Goal: Task Accomplishment & Management: Complete application form

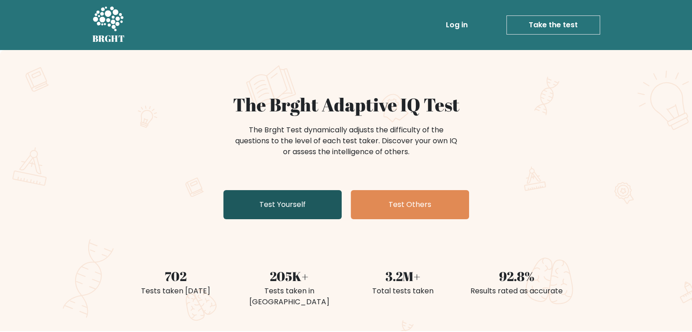
click at [281, 201] on link "Test Yourself" at bounding box center [283, 204] width 118 height 29
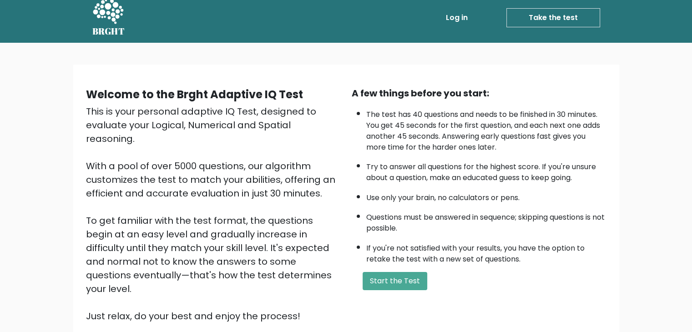
scroll to position [85, 0]
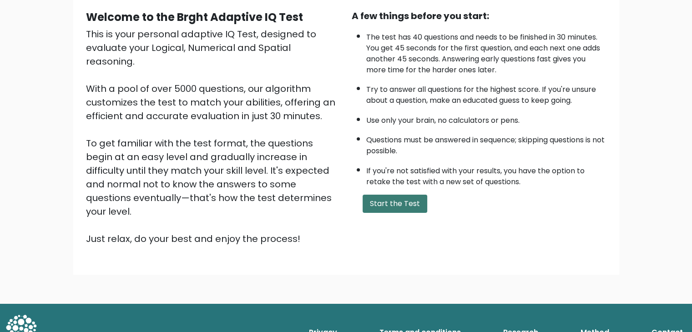
click at [395, 202] on button "Start the Test" at bounding box center [395, 204] width 65 height 18
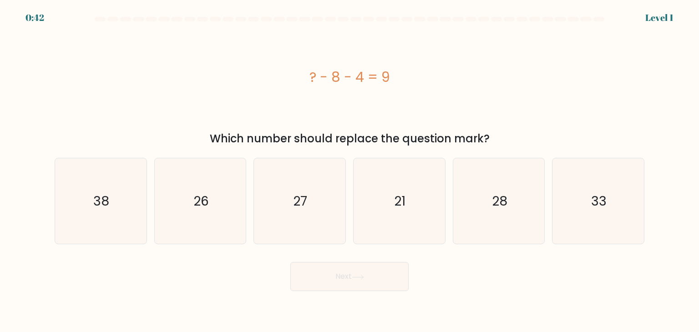
drag, startPoint x: 275, startPoint y: 72, endPoint x: 402, endPoint y: 98, distance: 129.7
click at [402, 98] on div "? - 8 - 4 = 9" at bounding box center [350, 77] width 590 height 100
click at [373, 220] on icon "21" at bounding box center [399, 201] width 86 height 86
click at [350, 171] on input "d. 21" at bounding box center [350, 168] width 0 height 5
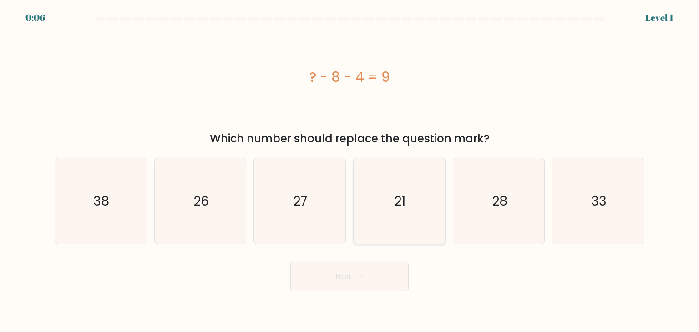
radio input "true"
click at [355, 285] on button "Next" at bounding box center [349, 276] width 118 height 29
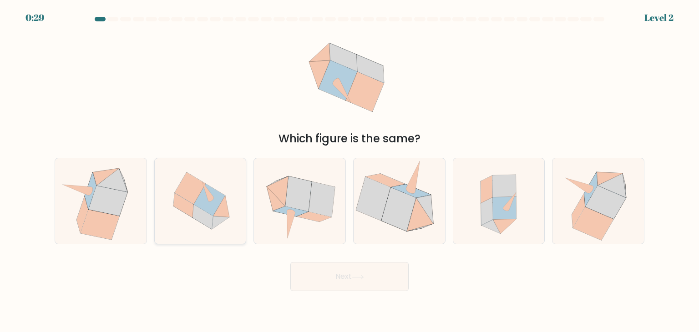
click at [195, 196] on icon at bounding box center [190, 189] width 31 height 32
click at [350, 171] on input "b." at bounding box center [350, 168] width 0 height 5
radio input "true"
click at [338, 275] on button "Next" at bounding box center [349, 276] width 118 height 29
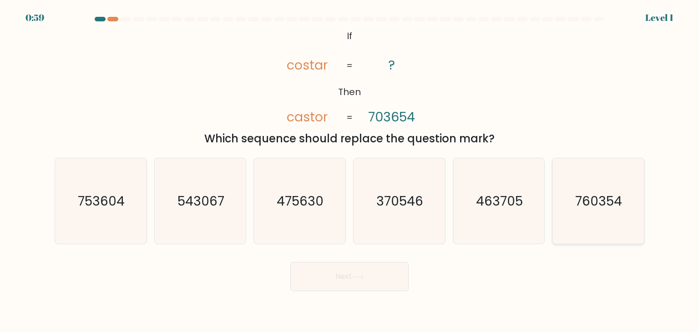
click at [608, 215] on icon "760354" at bounding box center [598, 201] width 86 height 86
click at [350, 171] on input "f. 760354" at bounding box center [350, 168] width 0 height 5
radio input "true"
click at [373, 279] on button "Next" at bounding box center [349, 276] width 118 height 29
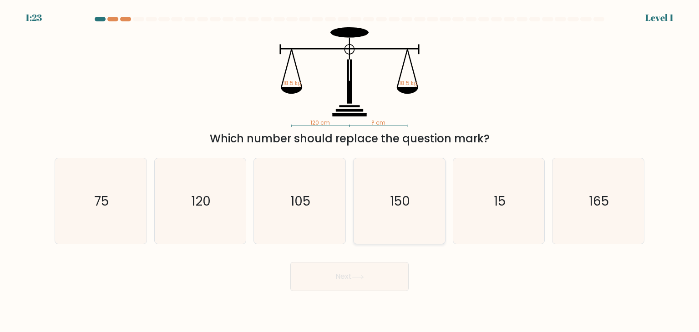
click at [404, 206] on text "150" at bounding box center [400, 201] width 20 height 18
click at [350, 171] on input "d. 150" at bounding box center [350, 168] width 0 height 5
radio input "true"
click at [384, 278] on button "Next" at bounding box center [349, 276] width 118 height 29
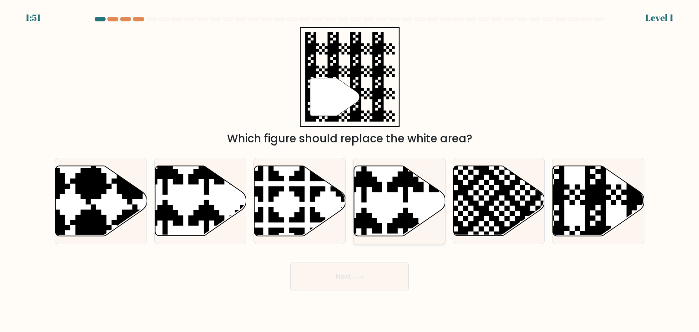
click at [391, 215] on icon at bounding box center [400, 201] width 92 height 70
click at [350, 171] on input "d." at bounding box center [350, 168] width 0 height 5
radio input "true"
click at [376, 275] on button "Next" at bounding box center [349, 276] width 118 height 29
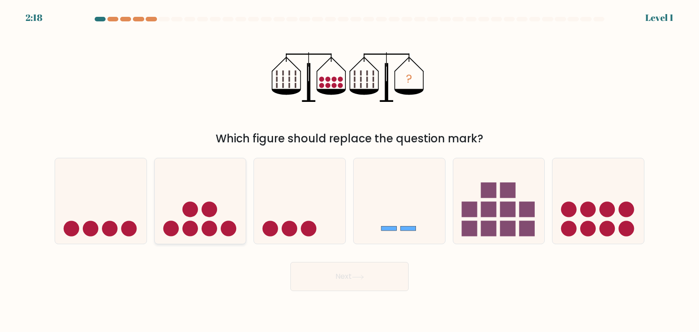
click at [155, 226] on icon at bounding box center [201, 201] width 92 height 76
click at [350, 171] on input "b." at bounding box center [350, 168] width 0 height 5
radio input "true"
click at [403, 198] on icon at bounding box center [400, 201] width 92 height 76
click at [350, 171] on input "d." at bounding box center [350, 168] width 0 height 5
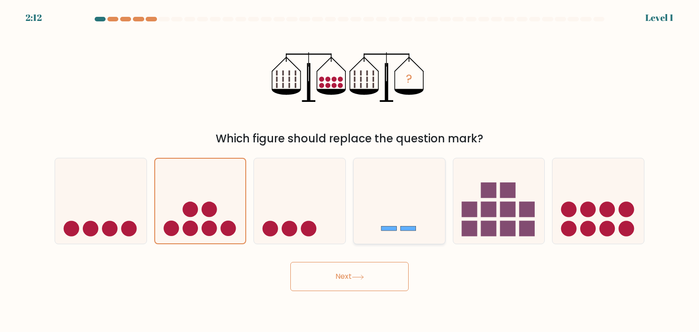
radio input "true"
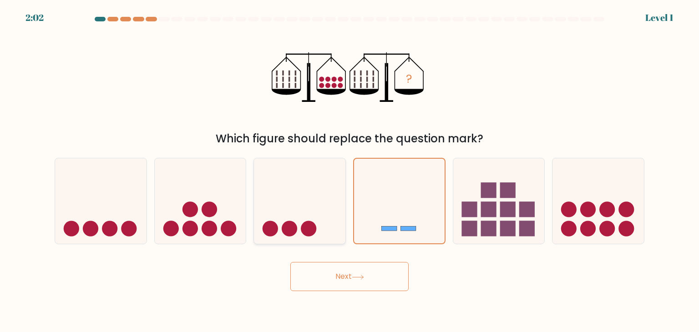
click at [338, 209] on icon at bounding box center [300, 201] width 92 height 76
click at [350, 171] on input "c." at bounding box center [350, 168] width 0 height 5
radio input "true"
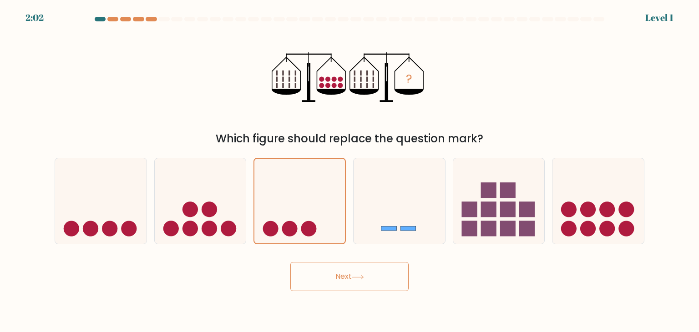
click at [349, 279] on button "Next" at bounding box center [349, 276] width 118 height 29
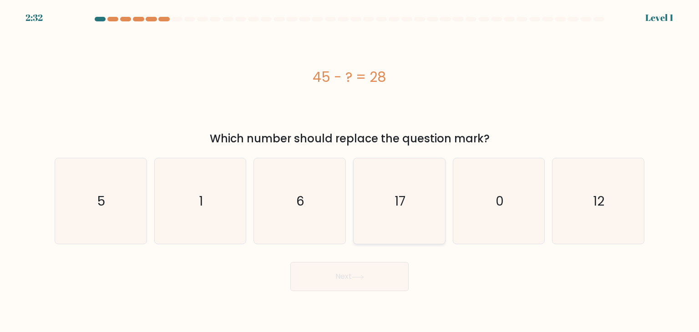
click at [362, 188] on icon "17" at bounding box center [399, 201] width 86 height 86
click at [350, 171] on input "d. 17" at bounding box center [350, 168] width 0 height 5
radio input "true"
click at [371, 272] on button "Next" at bounding box center [349, 276] width 118 height 29
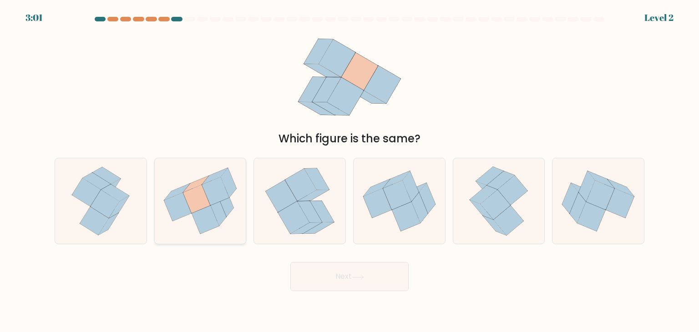
click at [228, 202] on icon at bounding box center [225, 203] width 15 height 30
click at [350, 171] on input "b." at bounding box center [350, 168] width 0 height 5
radio input "true"
click at [352, 272] on button "Next" at bounding box center [349, 276] width 118 height 29
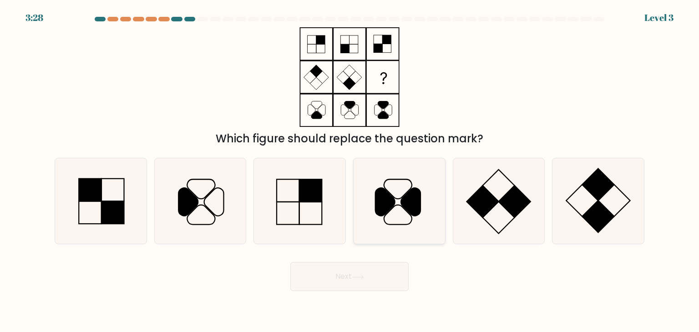
click at [413, 209] on icon at bounding box center [411, 202] width 20 height 28
click at [350, 171] on input "d." at bounding box center [350, 168] width 0 height 5
radio input "true"
click at [466, 212] on icon at bounding box center [499, 201] width 86 height 86
click at [350, 171] on input "e." at bounding box center [350, 168] width 0 height 5
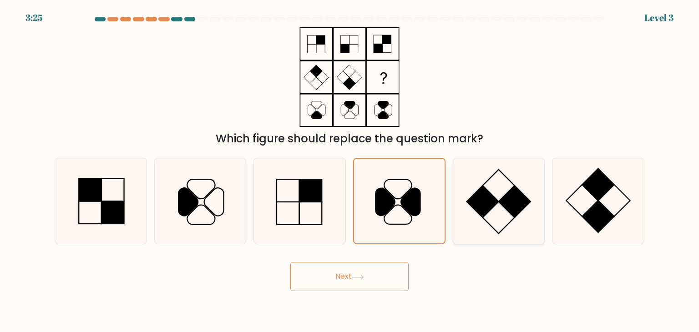
radio input "true"
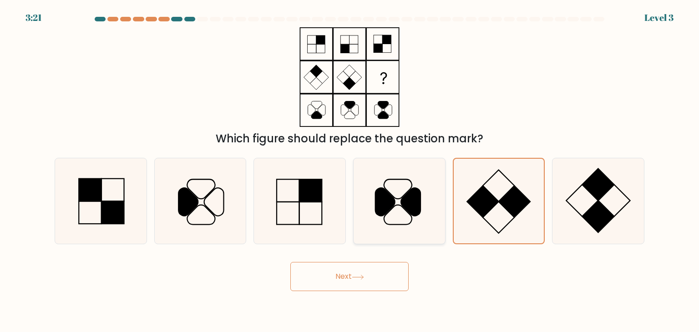
click at [377, 210] on icon at bounding box center [386, 202] width 20 height 28
click at [350, 171] on input "d." at bounding box center [350, 168] width 0 height 5
radio input "true"
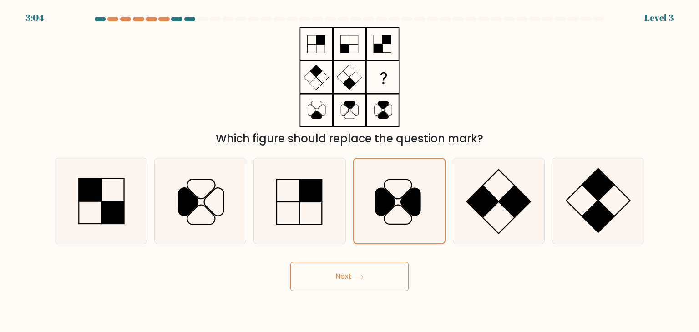
click at [371, 281] on button "Next" at bounding box center [349, 276] width 118 height 29
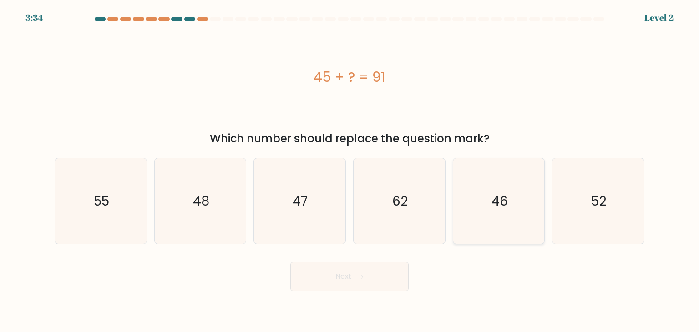
drag, startPoint x: 502, startPoint y: 214, endPoint x: 472, endPoint y: 232, distance: 35.4
click at [501, 213] on icon "46" at bounding box center [499, 201] width 86 height 86
click at [350, 171] on input "e. 46" at bounding box center [350, 168] width 0 height 5
radio input "true"
click at [368, 277] on button "Next" at bounding box center [349, 276] width 118 height 29
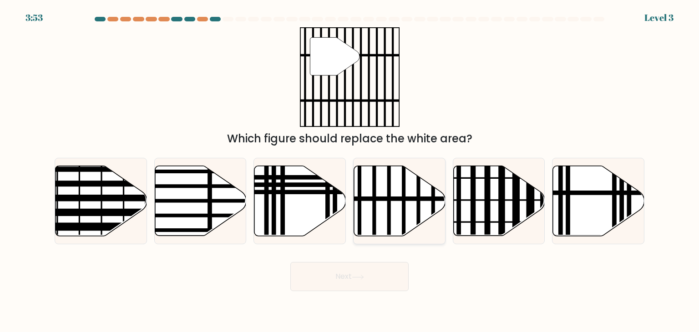
click at [415, 219] on icon at bounding box center [400, 201] width 92 height 70
click at [350, 171] on input "d." at bounding box center [350, 168] width 0 height 5
radio input "true"
click at [389, 281] on button "Next" at bounding box center [349, 276] width 118 height 29
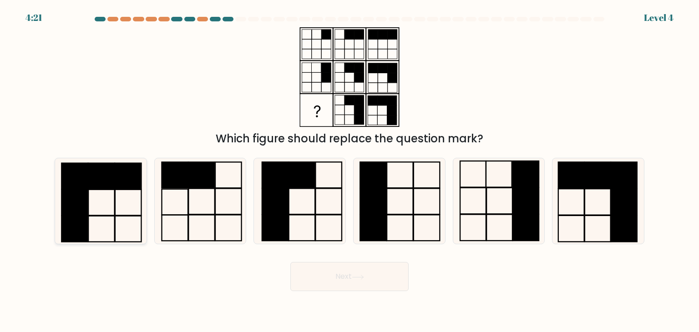
click at [90, 193] on icon at bounding box center [101, 201] width 86 height 86
click at [350, 171] on input "a." at bounding box center [350, 168] width 0 height 5
radio input "true"
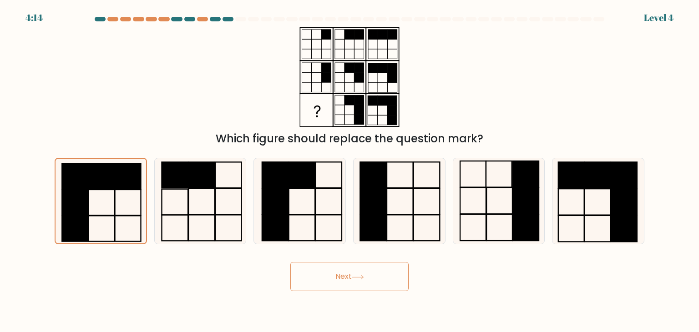
click at [341, 274] on button "Next" at bounding box center [349, 276] width 118 height 29
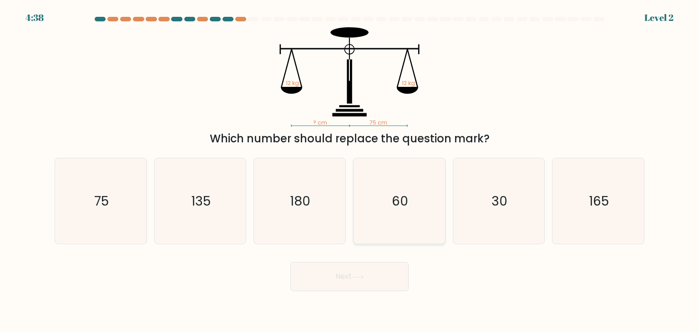
click at [401, 206] on text "60" at bounding box center [400, 201] width 16 height 18
click at [350, 171] on input "d. 60" at bounding box center [350, 168] width 0 height 5
radio input "true"
click at [369, 283] on button "Next" at bounding box center [349, 276] width 118 height 29
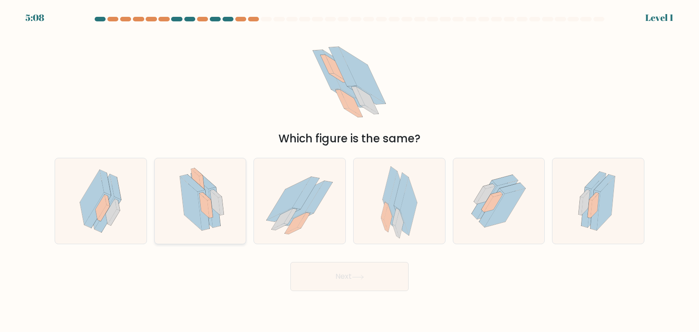
click at [207, 193] on icon at bounding box center [202, 201] width 22 height 54
click at [350, 171] on input "b." at bounding box center [350, 168] width 0 height 5
radio input "true"
click at [358, 277] on icon at bounding box center [358, 277] width 12 height 5
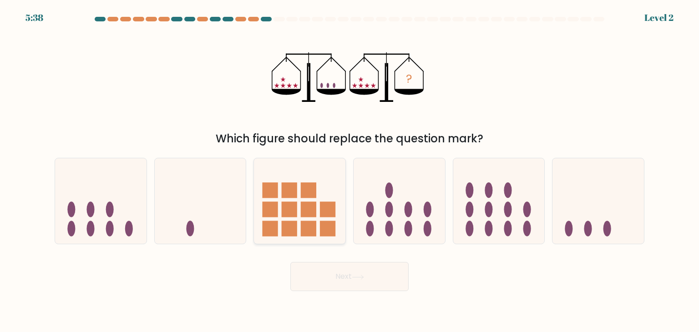
click at [295, 204] on rect at bounding box center [289, 209] width 15 height 15
click at [350, 171] on input "c." at bounding box center [350, 168] width 0 height 5
radio input "true"
click at [338, 275] on button "Next" at bounding box center [349, 276] width 118 height 29
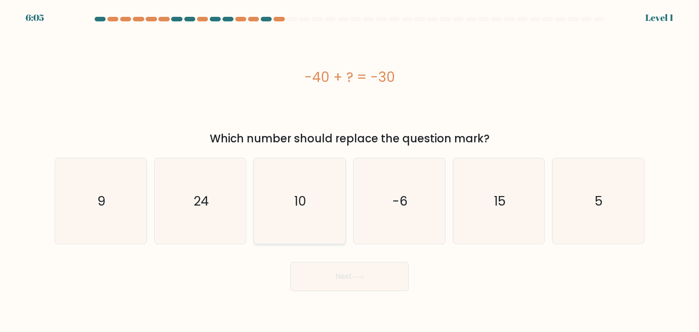
click at [286, 208] on icon "10" at bounding box center [300, 201] width 86 height 86
click at [350, 171] on input "c. 10" at bounding box center [350, 168] width 0 height 5
radio input "true"
click at [353, 275] on button "Next" at bounding box center [349, 276] width 118 height 29
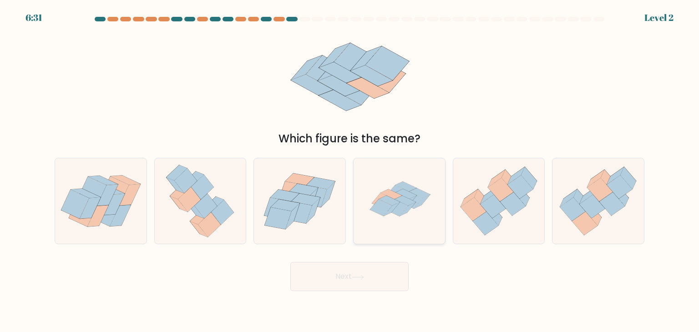
click at [412, 183] on icon at bounding box center [399, 201] width 86 height 86
click at [350, 171] on input "d." at bounding box center [350, 168] width 0 height 5
radio input "true"
click at [363, 282] on button "Next" at bounding box center [349, 276] width 118 height 29
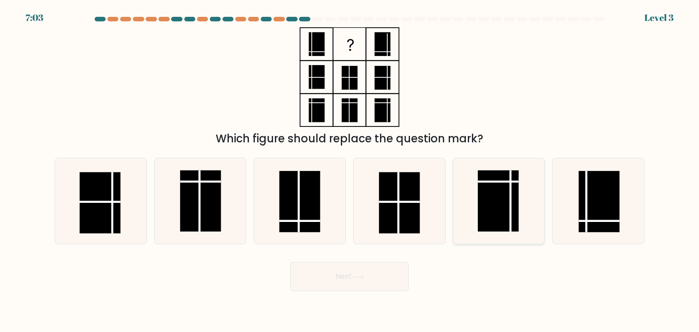
click at [511, 208] on line at bounding box center [511, 201] width 0 height 61
click at [350, 171] on input "e." at bounding box center [350, 168] width 0 height 5
radio input "true"
click at [376, 279] on button "Next" at bounding box center [349, 276] width 118 height 29
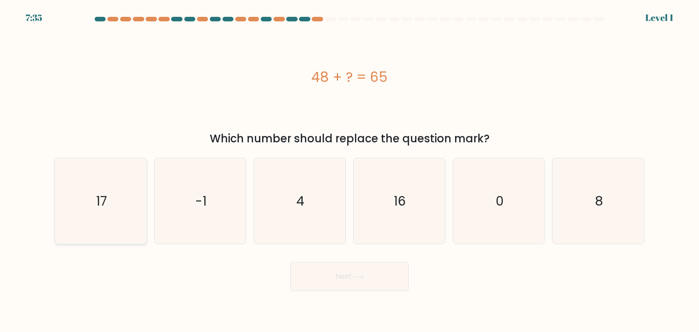
click at [82, 189] on icon "17" at bounding box center [101, 201] width 86 height 86
click at [350, 171] on input "a. 17" at bounding box center [350, 168] width 0 height 5
radio input "true"
click at [371, 272] on button "Next" at bounding box center [349, 276] width 118 height 29
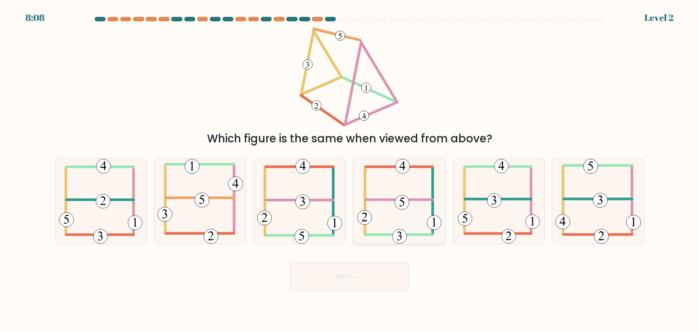
click at [397, 219] on icon at bounding box center [399, 201] width 85 height 86
click at [350, 171] on input "d." at bounding box center [350, 168] width 0 height 5
radio input "true"
click at [391, 277] on button "Next" at bounding box center [349, 276] width 118 height 29
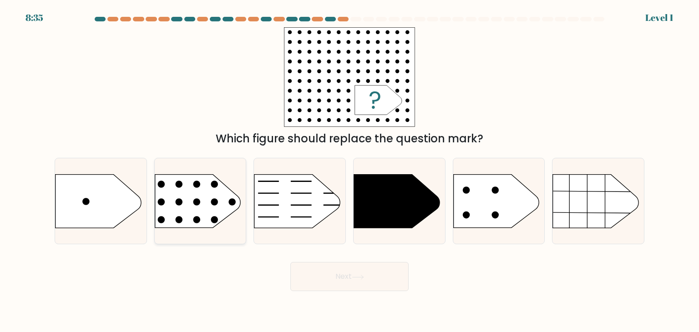
click at [222, 217] on rect at bounding box center [145, 159] width 238 height 181
click at [350, 171] on input "b." at bounding box center [350, 168] width 0 height 5
radio input "true"
click at [337, 297] on body "8:31 Level 1 a." at bounding box center [349, 166] width 699 height 332
click at [341, 287] on button "Next" at bounding box center [349, 276] width 118 height 29
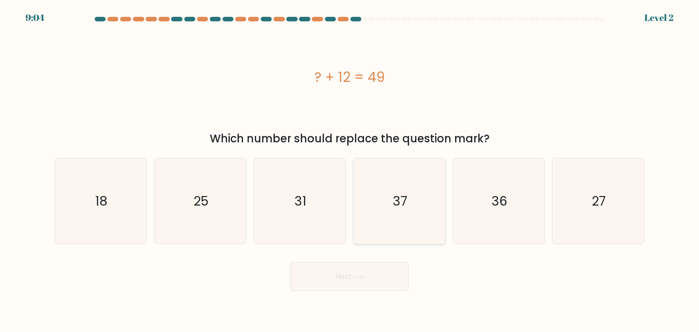
click at [384, 199] on icon "37" at bounding box center [399, 201] width 86 height 86
click at [350, 171] on input "d. 37" at bounding box center [350, 168] width 0 height 5
radio input "true"
click at [379, 283] on button "Next" at bounding box center [349, 276] width 118 height 29
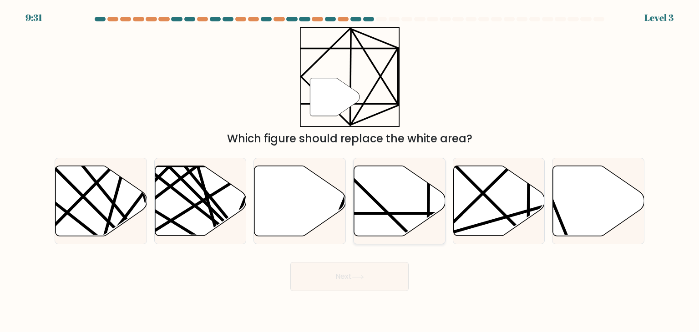
click at [393, 214] on line at bounding box center [428, 214] width 182 height 0
click at [350, 171] on input "d." at bounding box center [350, 168] width 0 height 5
radio input "true"
click at [362, 276] on icon at bounding box center [358, 277] width 12 height 5
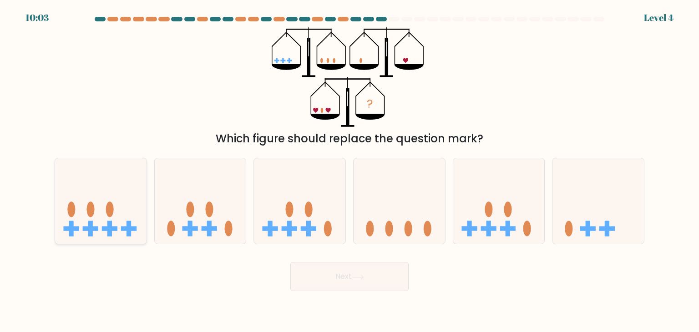
click at [104, 201] on icon at bounding box center [101, 201] width 92 height 76
click at [350, 171] on input "a." at bounding box center [350, 168] width 0 height 5
radio input "true"
click at [331, 276] on button "Next" at bounding box center [349, 276] width 118 height 29
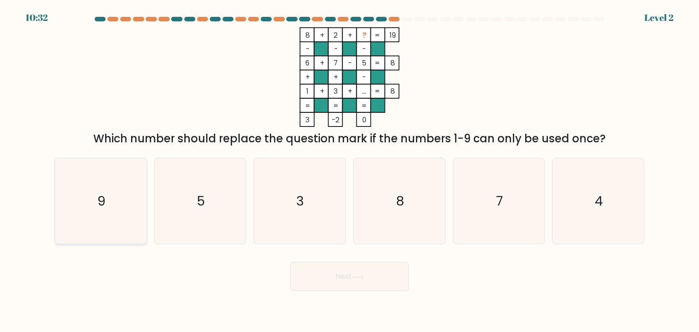
click at [124, 204] on icon "9" at bounding box center [101, 201] width 86 height 86
click at [350, 171] on input "a. 9" at bounding box center [350, 168] width 0 height 5
radio input "true"
click at [373, 283] on button "Next" at bounding box center [349, 276] width 118 height 29
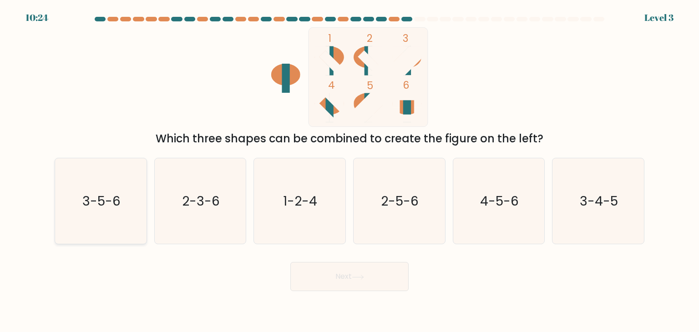
click at [108, 201] on text "3-5-6" at bounding box center [101, 201] width 38 height 18
click at [350, 171] on input "a. 3-5-6" at bounding box center [350, 168] width 0 height 5
radio input "true"
click at [327, 277] on button "Next" at bounding box center [349, 276] width 118 height 29
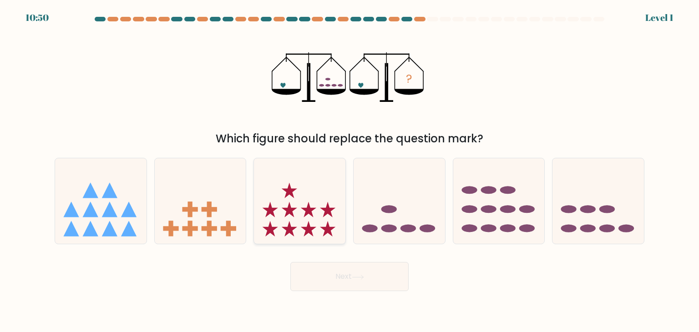
click at [313, 212] on icon at bounding box center [300, 201] width 92 height 76
click at [350, 171] on input "c." at bounding box center [350, 168] width 0 height 5
radio input "true"
click at [351, 277] on button "Next" at bounding box center [349, 276] width 118 height 29
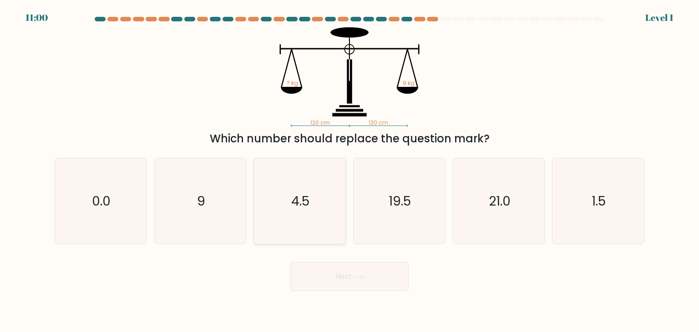
click at [274, 208] on icon "4.5" at bounding box center [300, 201] width 86 height 86
click at [350, 171] on input "c. 4.5" at bounding box center [350, 168] width 0 height 5
radio input "true"
click at [353, 275] on button "Next" at bounding box center [349, 276] width 118 height 29
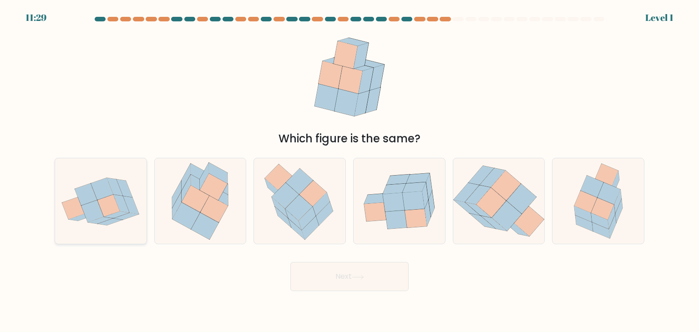
click at [108, 205] on icon at bounding box center [108, 206] width 22 height 22
click at [350, 171] on input "a." at bounding box center [350, 168] width 0 height 5
radio input "true"
click at [379, 276] on button "Next" at bounding box center [349, 276] width 118 height 29
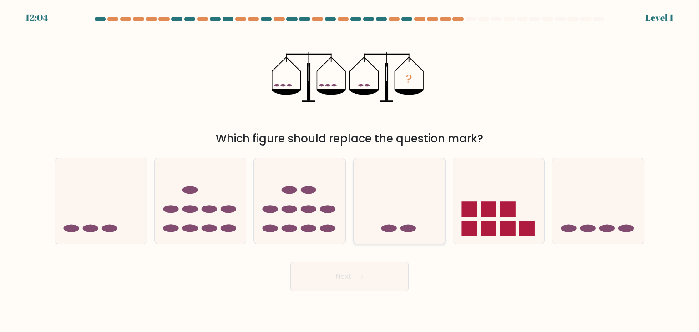
click at [403, 214] on icon at bounding box center [400, 201] width 92 height 76
click at [350, 171] on input "d." at bounding box center [350, 168] width 0 height 5
radio input "true"
click at [356, 277] on icon at bounding box center [357, 277] width 11 height 4
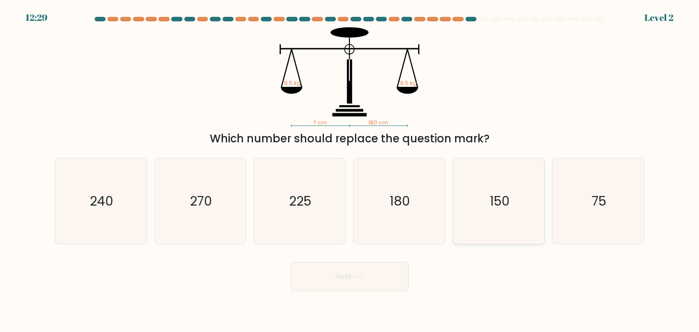
click at [482, 188] on icon "150" at bounding box center [499, 201] width 86 height 86
click at [350, 171] on input "e. 150" at bounding box center [350, 168] width 0 height 5
radio input "true"
click at [370, 288] on button "Next" at bounding box center [349, 276] width 118 height 29
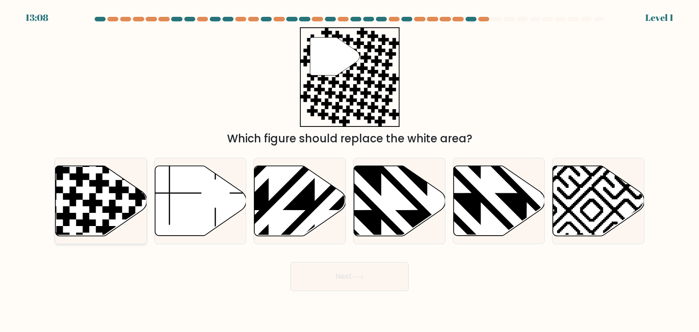
click at [120, 204] on icon at bounding box center [102, 201] width 92 height 70
click at [350, 171] on input "a." at bounding box center [350, 168] width 0 height 5
radio input "true"
click at [381, 285] on button "Next" at bounding box center [349, 276] width 118 height 29
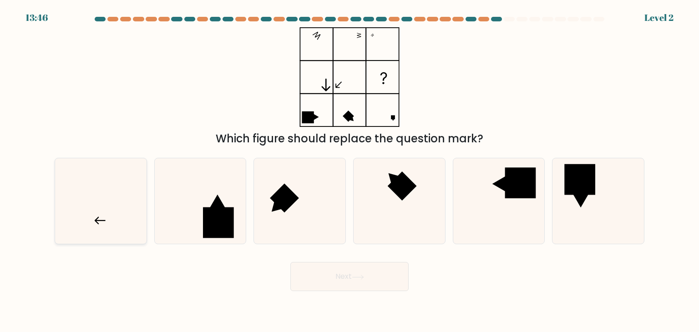
click at [127, 215] on icon at bounding box center [101, 201] width 86 height 86
click at [350, 171] on input "a." at bounding box center [350, 168] width 0 height 5
radio input "true"
click at [341, 289] on button "Next" at bounding box center [349, 276] width 118 height 29
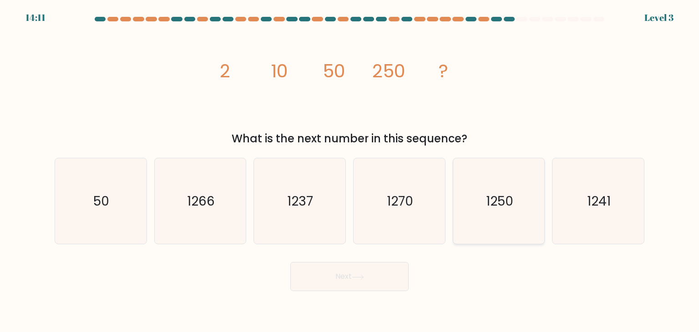
click at [504, 215] on icon "1250" at bounding box center [499, 201] width 86 height 86
click at [350, 171] on input "e. 1250" at bounding box center [350, 168] width 0 height 5
radio input "true"
click at [348, 280] on button "Next" at bounding box center [349, 276] width 118 height 29
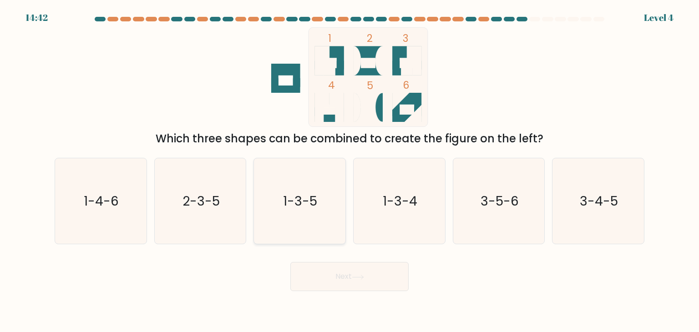
click at [304, 197] on text "1-3-5" at bounding box center [301, 201] width 34 height 18
click at [350, 171] on input "c. 1-3-5" at bounding box center [350, 168] width 0 height 5
radio input "true"
click at [335, 277] on button "Next" at bounding box center [349, 276] width 118 height 29
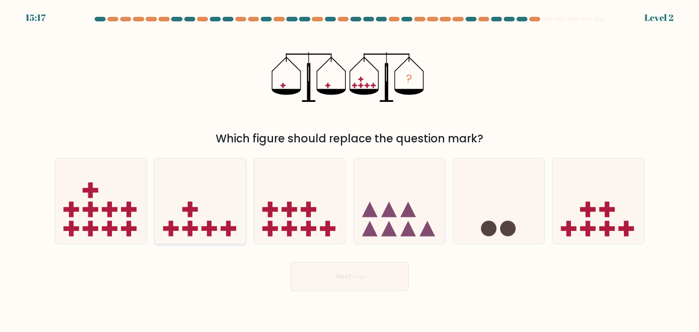
click at [195, 221] on icon at bounding box center [201, 201] width 92 height 76
click at [350, 171] on input "b." at bounding box center [350, 168] width 0 height 5
radio input "true"
click at [356, 276] on icon at bounding box center [358, 277] width 12 height 5
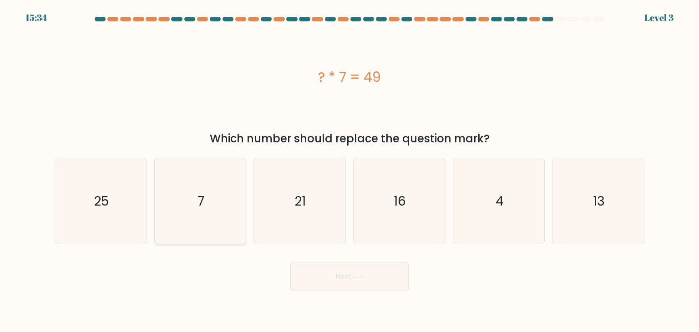
click at [212, 209] on icon "7" at bounding box center [201, 201] width 86 height 86
click at [350, 171] on input "b. 7" at bounding box center [350, 168] width 0 height 5
radio input "true"
click at [357, 279] on icon at bounding box center [358, 277] width 12 height 5
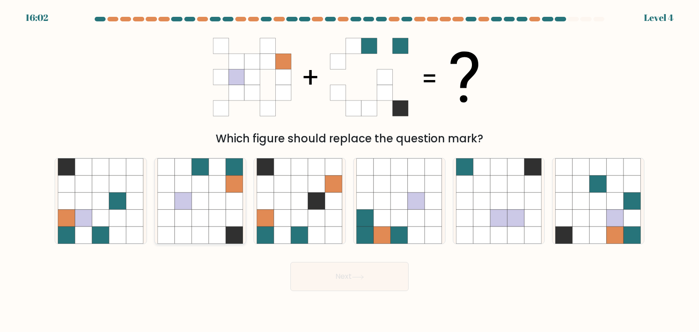
click at [217, 204] on icon at bounding box center [217, 201] width 17 height 17
click at [350, 171] on input "b." at bounding box center [350, 168] width 0 height 5
radio input "true"
click at [355, 274] on button "Next" at bounding box center [349, 276] width 118 height 29
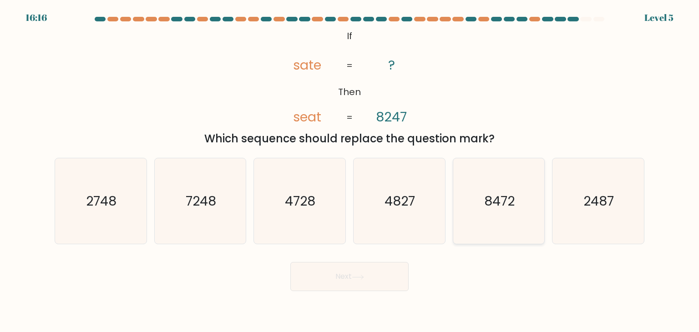
click at [499, 211] on icon "8472" at bounding box center [499, 201] width 86 height 86
click at [350, 171] on input "e. 8472" at bounding box center [350, 168] width 0 height 5
radio input "true"
click at [324, 283] on button "Next" at bounding box center [349, 276] width 118 height 29
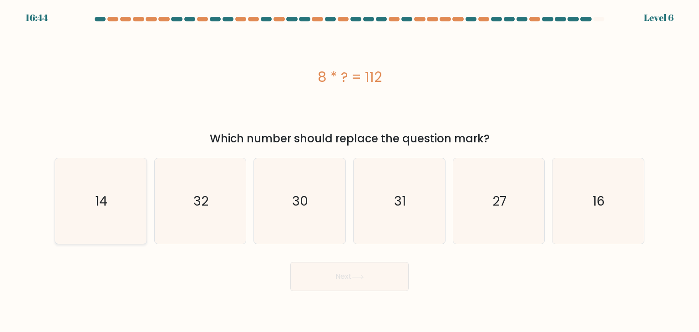
click at [107, 198] on icon "14" at bounding box center [101, 201] width 86 height 86
click at [350, 171] on input "a. 14" at bounding box center [350, 168] width 0 height 5
radio input "true"
click at [362, 285] on button "Next" at bounding box center [349, 276] width 118 height 29
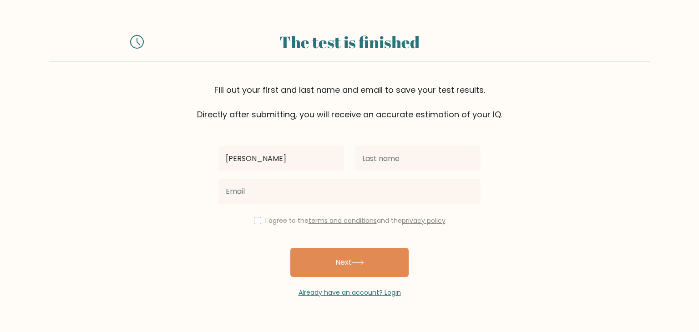
type input "Alvin"
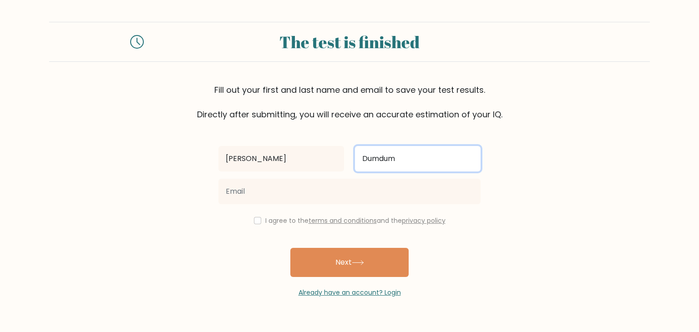
type input "Dumdum"
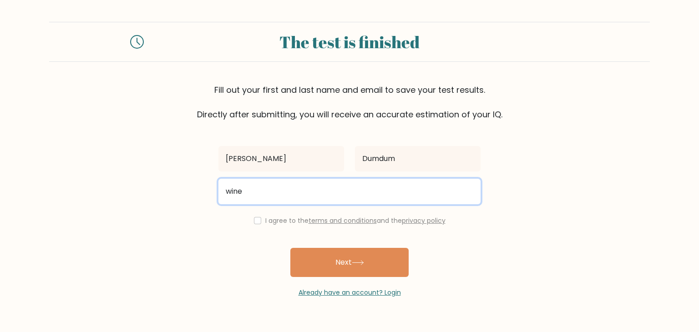
type input "winebactad@gmail.com"
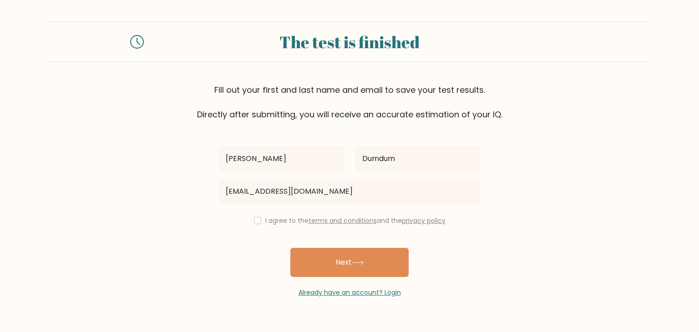
click at [260, 220] on div "I agree to the terms and conditions and the privacy policy" at bounding box center [349, 220] width 273 height 11
click at [254, 220] on input "checkbox" at bounding box center [257, 220] width 7 height 7
checkbox input "true"
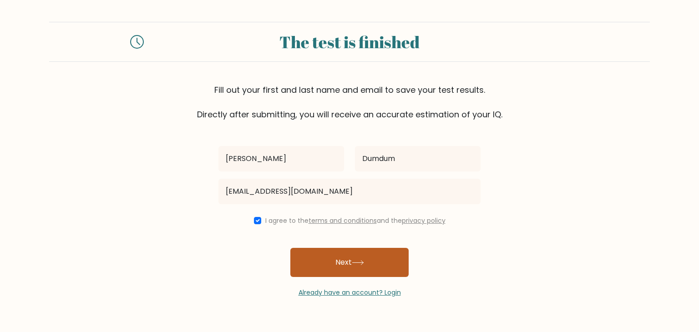
click at [360, 264] on icon at bounding box center [358, 262] width 12 height 5
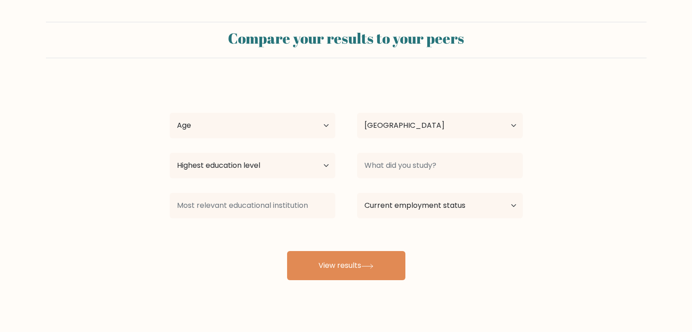
select select "PH"
click at [261, 108] on div "[PERSON_NAME] Age Under [DEMOGRAPHIC_DATA] [DEMOGRAPHIC_DATA] [DEMOGRAPHIC_DATA…" at bounding box center [346, 180] width 364 height 200
click at [262, 125] on select "Age Under 18 years old 18-24 years old 25-34 years old 35-44 years old 45-54 ye…" at bounding box center [253, 125] width 166 height 25
select select "18_24"
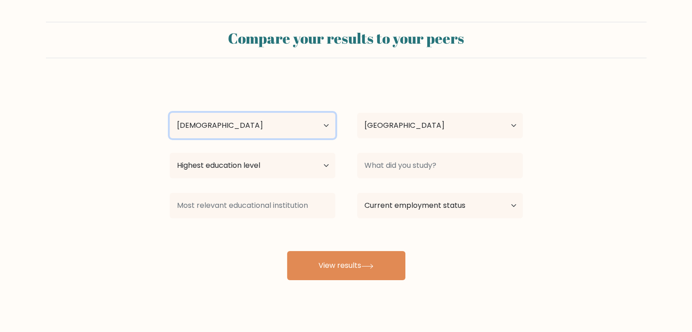
click at [170, 113] on select "Age Under 18 years old 18-24 years old 25-34 years old 35-44 years old 45-54 ye…" at bounding box center [253, 125] width 166 height 25
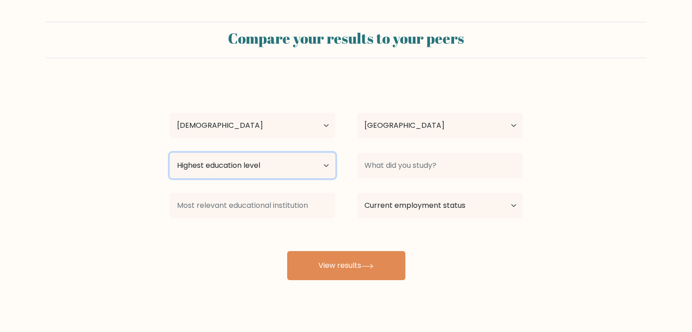
click at [251, 163] on select "Highest education level No schooling Primary Lower Secondary Upper Secondary Oc…" at bounding box center [253, 165] width 166 height 25
select select "upper_secondary"
click at [170, 153] on select "Highest education level No schooling Primary Lower Secondary Upper Secondary Oc…" at bounding box center [253, 165] width 166 height 25
click at [427, 179] on div at bounding box center [440, 165] width 188 height 33
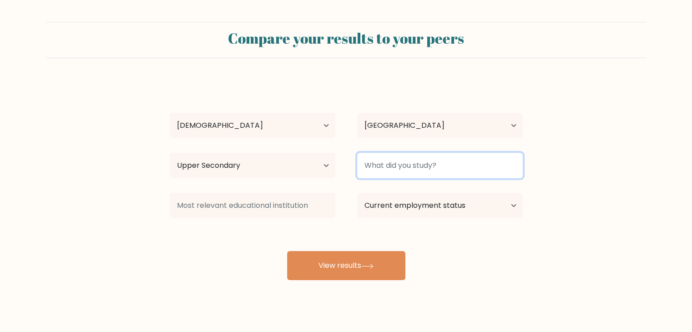
click at [425, 168] on input at bounding box center [440, 165] width 166 height 25
click at [446, 168] on input at bounding box center [440, 165] width 166 height 25
type input "BSED"
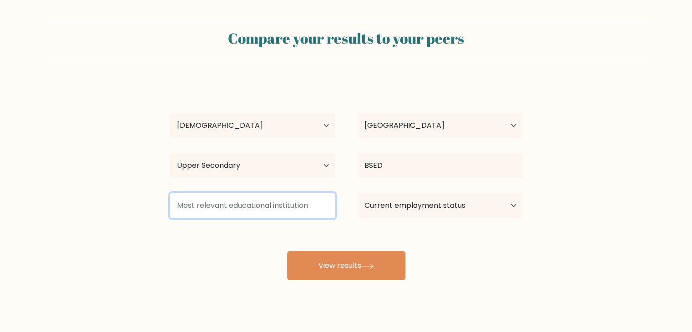
click at [255, 206] on input at bounding box center [253, 205] width 166 height 25
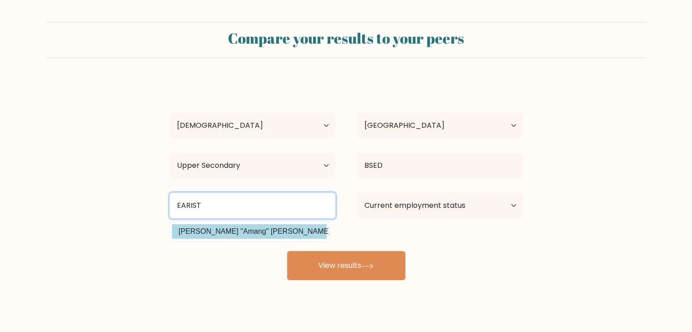
type input "EARIST"
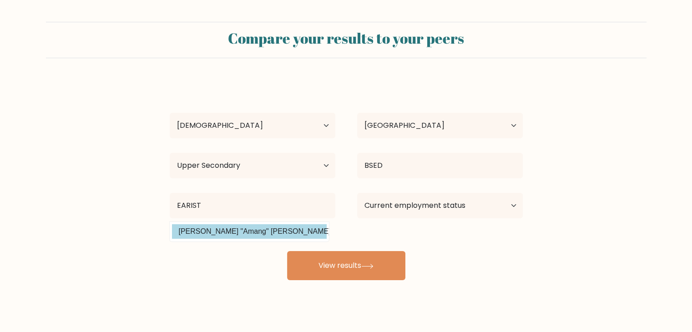
click at [279, 231] on div "Alvin Dumdum Age Under 18 years old 18-24 years old 25-34 years old 35-44 years…" at bounding box center [346, 180] width 364 height 200
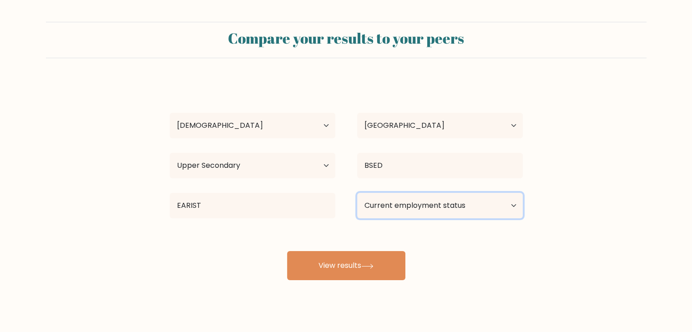
click at [416, 207] on select "Current employment status Employed Student Retired Other / prefer not to answer" at bounding box center [440, 205] width 166 height 25
select select "other"
click at [357, 193] on select "Current employment status Employed Student Retired Other / prefer not to answer" at bounding box center [440, 205] width 166 height 25
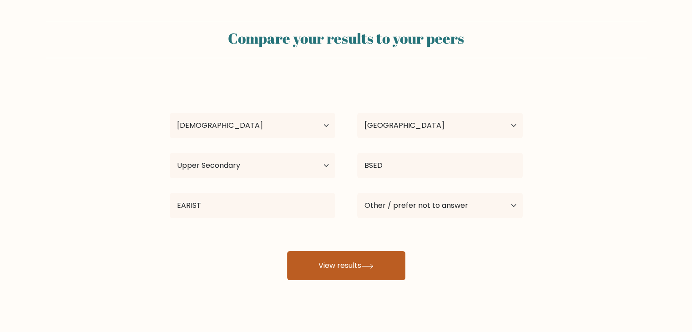
click at [371, 268] on icon at bounding box center [367, 266] width 12 height 5
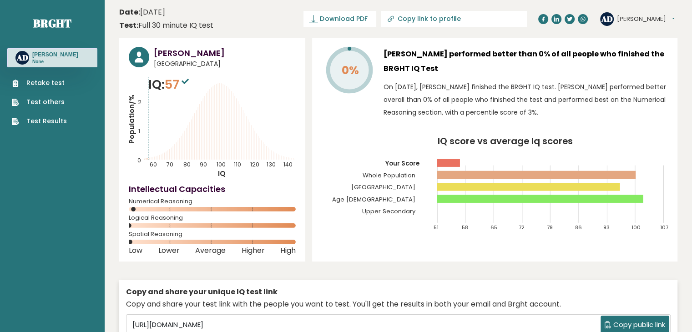
click at [183, 86] on sup at bounding box center [185, 81] width 12 height 13
click at [453, 159] on rect at bounding box center [449, 163] width 23 height 8
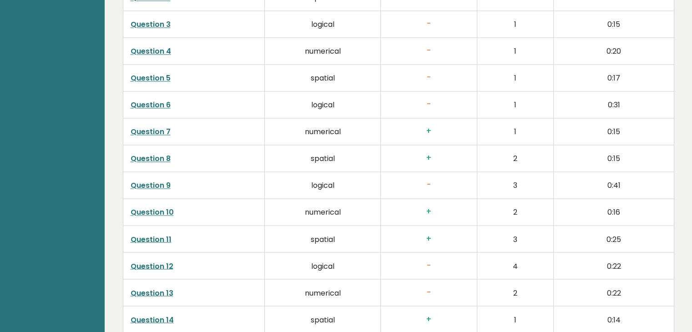
scroll to position [1275, 0]
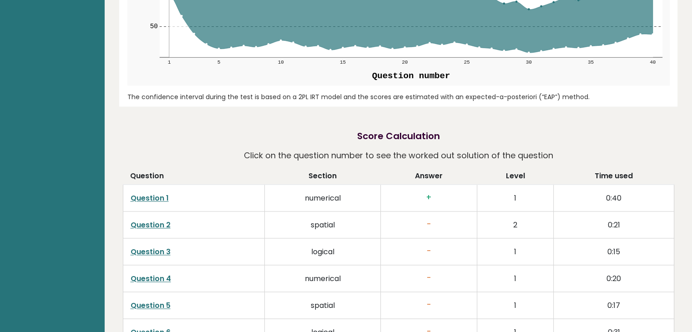
click at [429, 196] on h3 "+" at bounding box center [428, 198] width 81 height 10
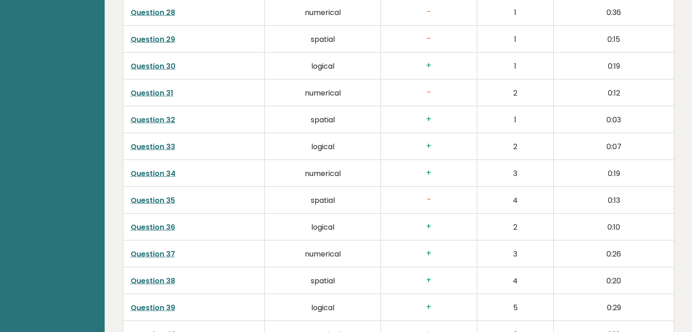
scroll to position [2325, 0]
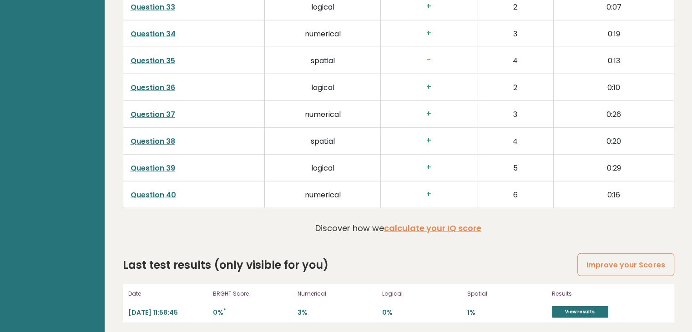
click at [437, 187] on td "+" at bounding box center [429, 194] width 97 height 27
click at [584, 308] on link "View results" at bounding box center [580, 312] width 56 height 12
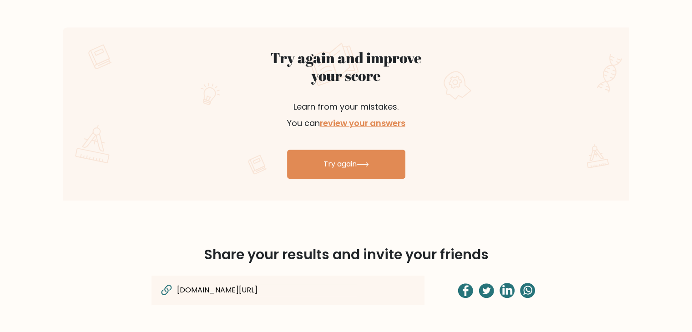
scroll to position [455, 0]
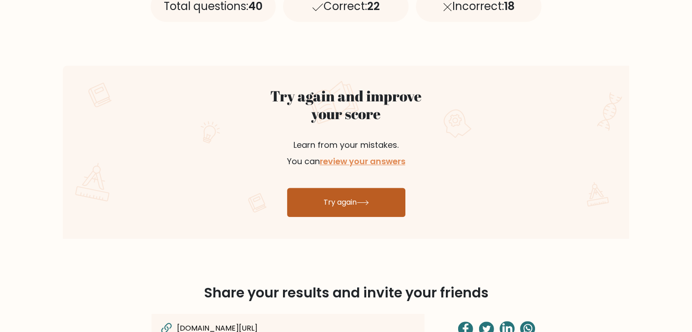
click at [348, 201] on link "Try again" at bounding box center [346, 202] width 118 height 29
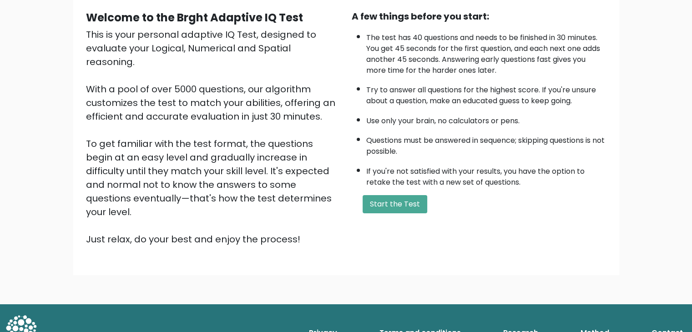
scroll to position [85, 0]
click at [393, 204] on button "Start the Test" at bounding box center [395, 204] width 65 height 18
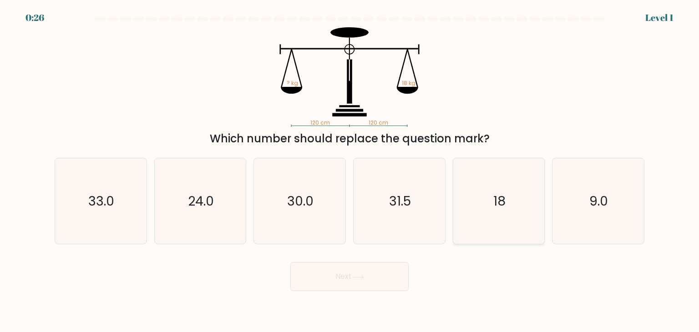
click at [510, 211] on icon "18" at bounding box center [499, 201] width 86 height 86
click at [350, 171] on input "e. 18" at bounding box center [350, 168] width 0 height 5
radio input "true"
click at [366, 273] on button "Next" at bounding box center [349, 276] width 118 height 29
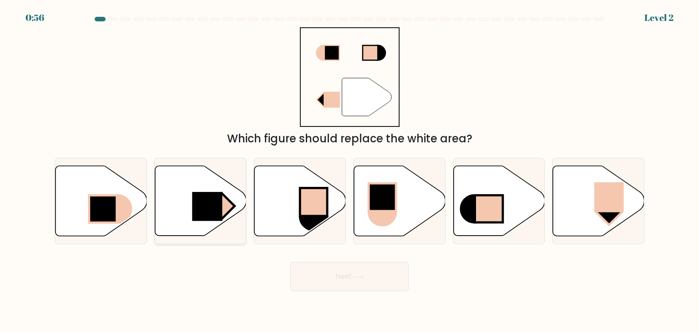
click at [214, 209] on rect at bounding box center [207, 206] width 30 height 29
click at [350, 171] on input "b." at bounding box center [350, 168] width 0 height 5
radio input "true"
click at [333, 280] on button "Next" at bounding box center [349, 276] width 118 height 29
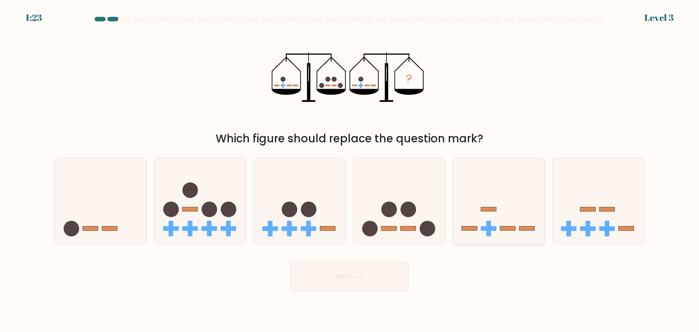
click at [468, 225] on icon at bounding box center [499, 201] width 92 height 76
click at [350, 171] on input "e." at bounding box center [350, 168] width 0 height 5
radio input "true"
click at [392, 276] on button "Next" at bounding box center [349, 276] width 118 height 29
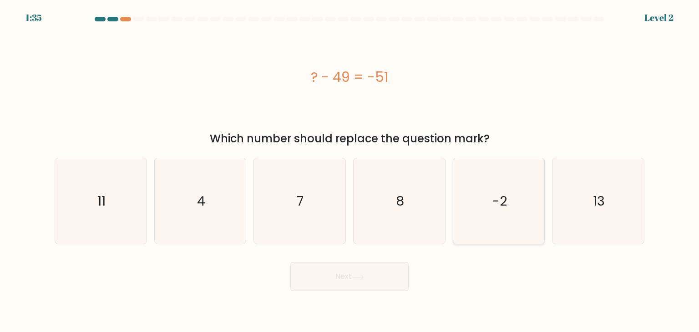
click at [526, 204] on icon "-2" at bounding box center [499, 201] width 86 height 86
click at [350, 171] on input "e. -2" at bounding box center [350, 168] width 0 height 5
radio input "true"
click at [350, 266] on button "Next" at bounding box center [349, 276] width 118 height 29
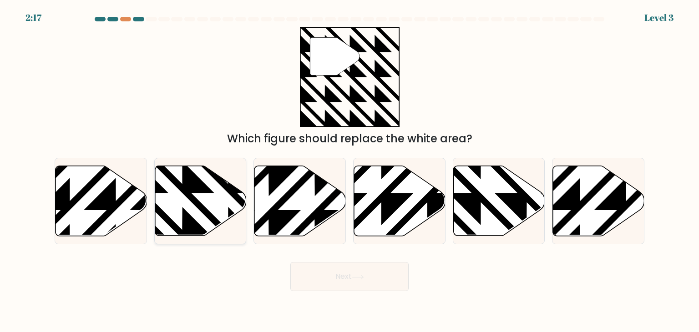
click at [196, 193] on icon at bounding box center [201, 201] width 92 height 70
click at [350, 171] on input "b." at bounding box center [350, 168] width 0 height 5
radio input "true"
click at [361, 283] on button "Next" at bounding box center [349, 276] width 118 height 29
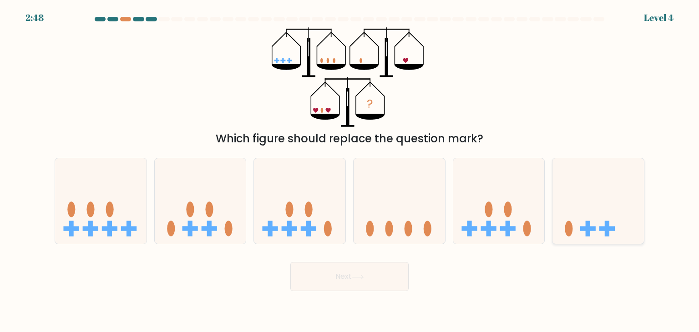
click at [579, 223] on icon at bounding box center [599, 201] width 92 height 76
click at [350, 171] on input "f." at bounding box center [350, 168] width 0 height 5
radio input "true"
click at [346, 270] on button "Next" at bounding box center [349, 276] width 118 height 29
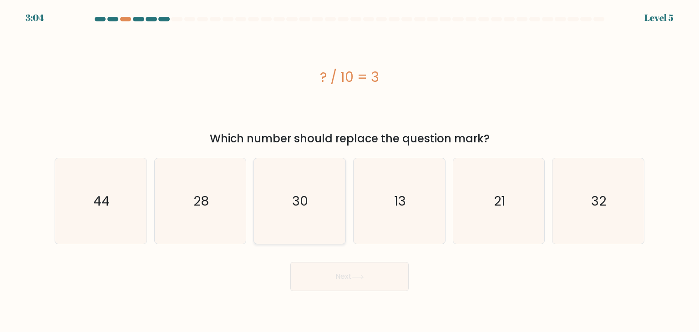
click at [299, 200] on text "30" at bounding box center [301, 201] width 16 height 18
click at [350, 171] on input "c. 30" at bounding box center [350, 168] width 0 height 5
radio input "true"
click at [351, 275] on button "Next" at bounding box center [349, 276] width 118 height 29
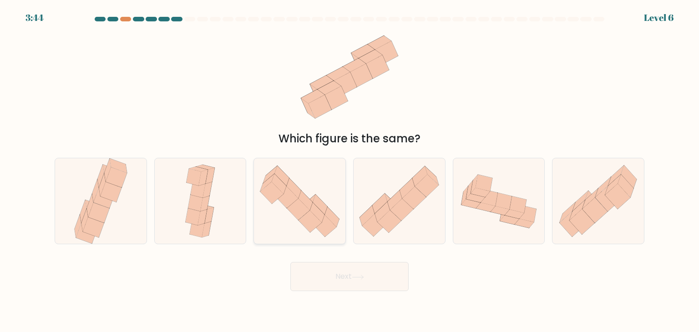
click at [322, 204] on icon at bounding box center [320, 204] width 15 height 20
click at [350, 171] on input "c." at bounding box center [350, 168] width 0 height 5
radio input "true"
click at [155, 222] on div at bounding box center [200, 201] width 92 height 87
click at [350, 171] on input "b." at bounding box center [350, 168] width 0 height 5
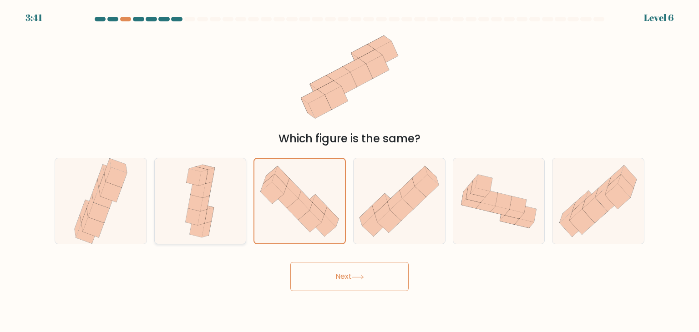
radio input "true"
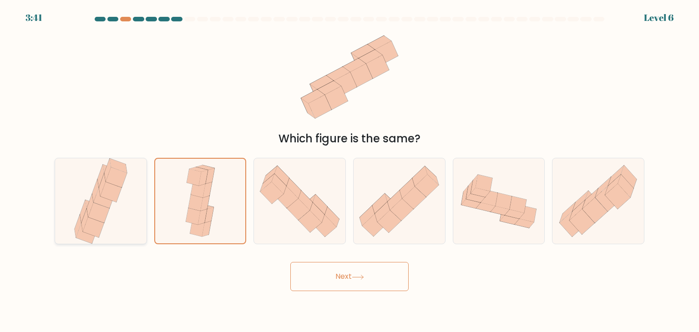
click at [120, 217] on icon at bounding box center [101, 201] width 58 height 86
click at [350, 171] on input "a." at bounding box center [350, 168] width 0 height 5
radio input "true"
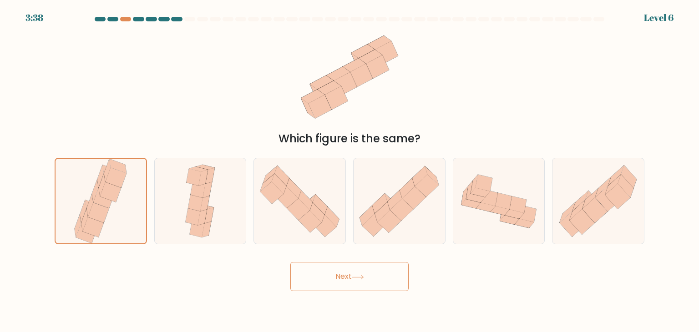
click at [320, 277] on button "Next" at bounding box center [349, 276] width 118 height 29
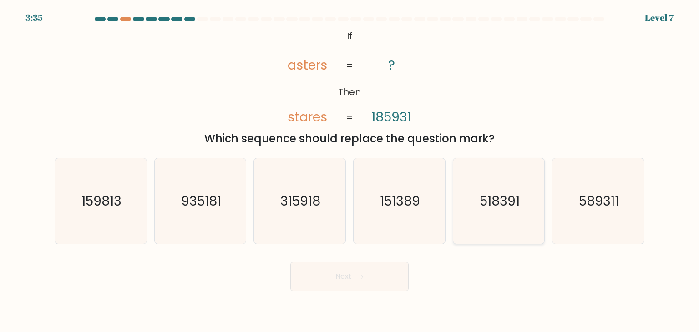
click at [515, 209] on text "518391" at bounding box center [500, 201] width 40 height 18
click at [350, 171] on input "e. 518391" at bounding box center [350, 168] width 0 height 5
radio input "true"
click at [317, 279] on button "Next" at bounding box center [349, 276] width 118 height 29
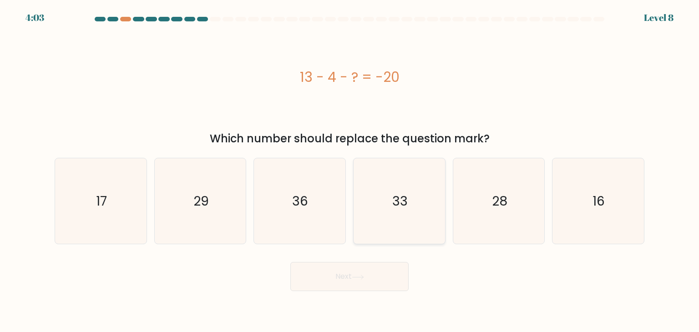
click at [400, 209] on text "33" at bounding box center [399, 201] width 15 height 18
click at [350, 171] on input "d. 33" at bounding box center [350, 168] width 0 height 5
radio input "true"
click at [378, 274] on button "Next" at bounding box center [349, 276] width 118 height 29
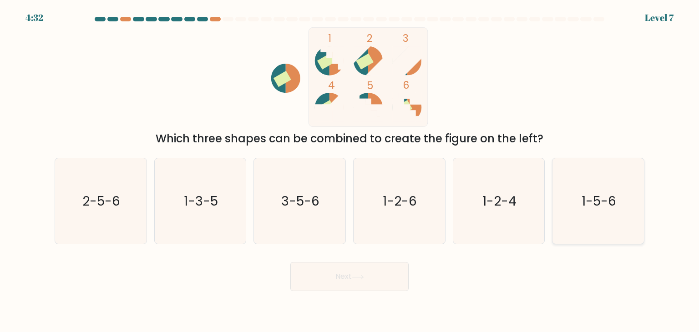
click at [594, 201] on text "1-5-6" at bounding box center [599, 201] width 35 height 18
click at [350, 171] on input "f. 1-5-6" at bounding box center [350, 168] width 0 height 5
radio input "true"
click at [373, 280] on button "Next" at bounding box center [349, 276] width 118 height 29
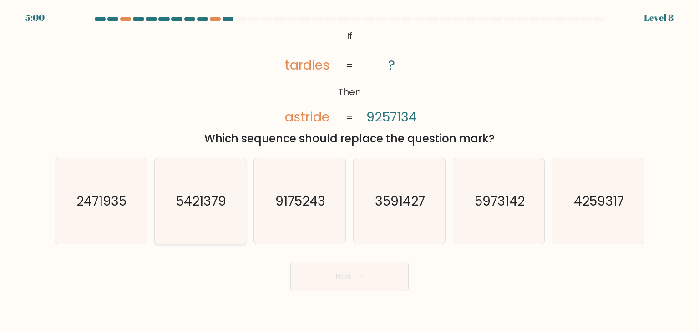
click at [198, 204] on text "5421379" at bounding box center [201, 201] width 50 height 18
click at [350, 171] on input "b. 5421379" at bounding box center [350, 168] width 0 height 5
radio input "true"
click at [498, 204] on text "5973142" at bounding box center [500, 201] width 50 height 18
click at [350, 171] on input "e. 5973142" at bounding box center [350, 168] width 0 height 5
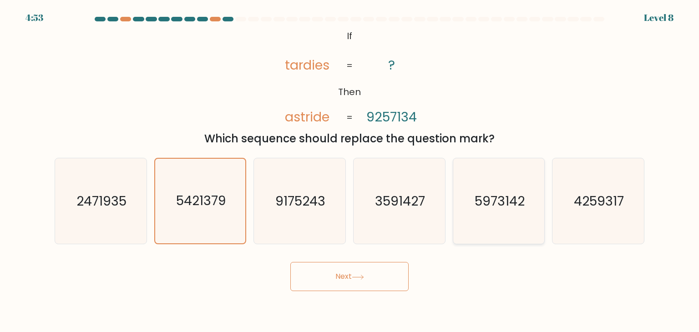
radio input "true"
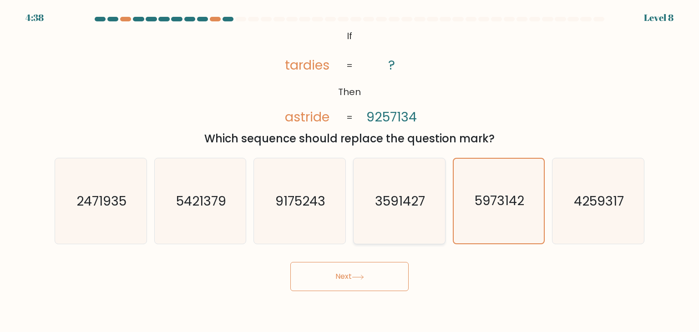
click at [397, 207] on text "3591427" at bounding box center [400, 201] width 50 height 18
click at [350, 171] on input "d. 3591427" at bounding box center [350, 168] width 0 height 5
radio input "true"
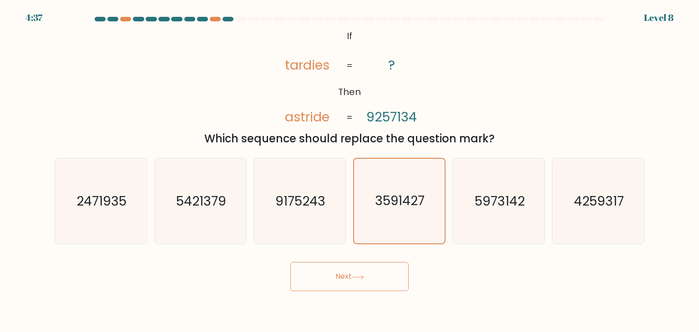
click at [370, 279] on button "Next" at bounding box center [349, 276] width 118 height 29
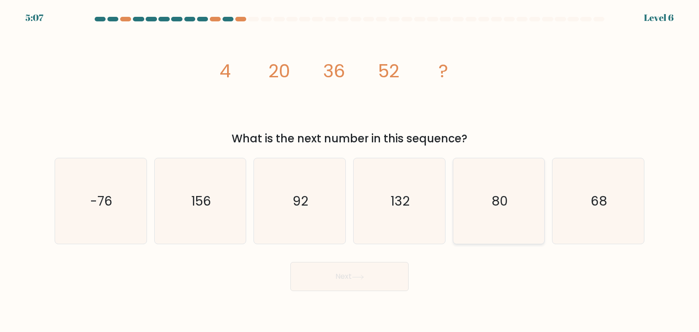
click at [509, 204] on icon "80" at bounding box center [499, 201] width 86 height 86
click at [350, 171] on input "e. 80" at bounding box center [350, 168] width 0 height 5
radio input "true"
click at [588, 206] on icon "68" at bounding box center [598, 201] width 86 height 86
click at [350, 171] on input "f. 68" at bounding box center [350, 168] width 0 height 5
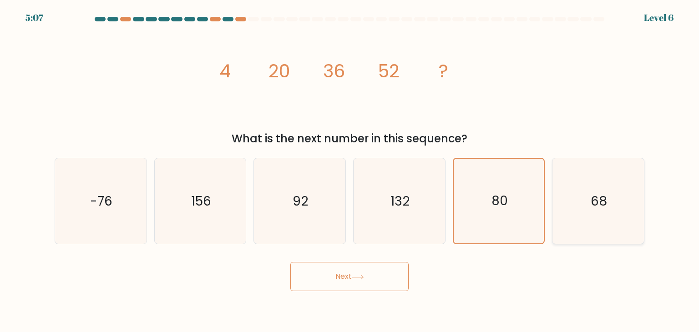
radio input "true"
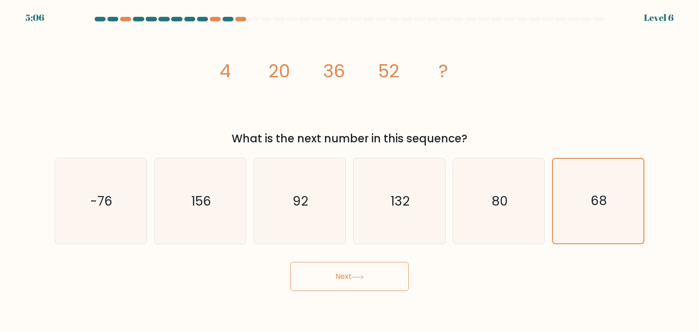
click at [352, 285] on button "Next" at bounding box center [349, 276] width 118 height 29
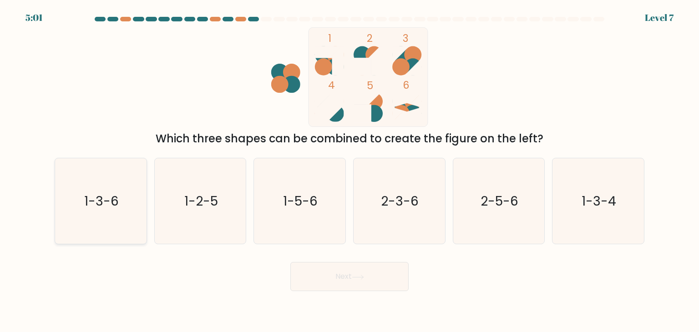
click at [131, 200] on icon "1-3-6" at bounding box center [101, 201] width 86 height 86
click at [350, 171] on input "a. 1-3-6" at bounding box center [350, 168] width 0 height 5
radio input "true"
click at [342, 276] on button "Next" at bounding box center [349, 276] width 118 height 29
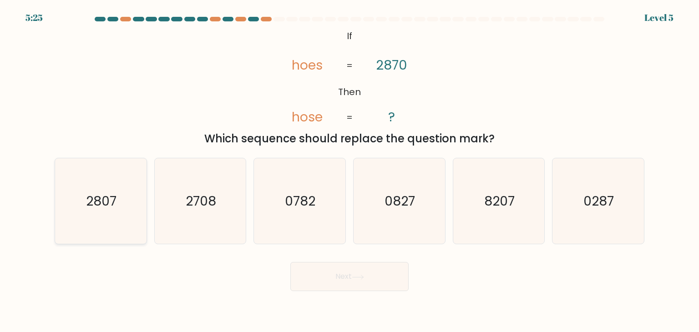
click at [128, 206] on icon "2807" at bounding box center [101, 201] width 86 height 86
click at [350, 171] on input "a. 2807" at bounding box center [350, 168] width 0 height 5
radio input "true"
click at [356, 274] on button "Next" at bounding box center [349, 276] width 118 height 29
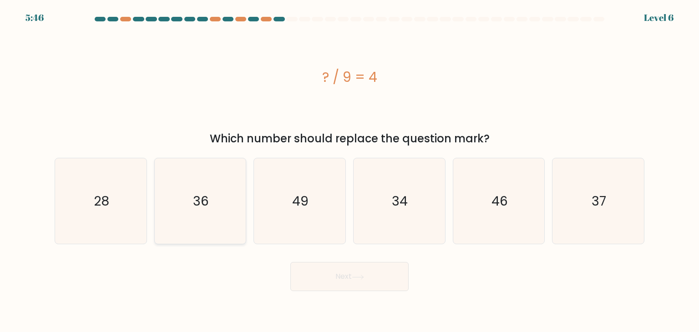
click at [229, 213] on icon "36" at bounding box center [201, 201] width 86 height 86
click at [350, 171] on input "b. 36" at bounding box center [350, 168] width 0 height 5
radio input "true"
click at [361, 285] on button "Next" at bounding box center [349, 276] width 118 height 29
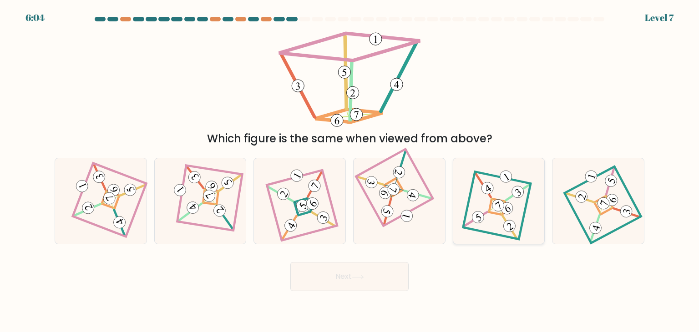
click at [500, 206] on 878 at bounding box center [498, 206] width 16 height 16
click at [350, 171] on input "e." at bounding box center [350, 168] width 0 height 5
radio input "true"
click at [383, 280] on button "Next" at bounding box center [349, 276] width 118 height 29
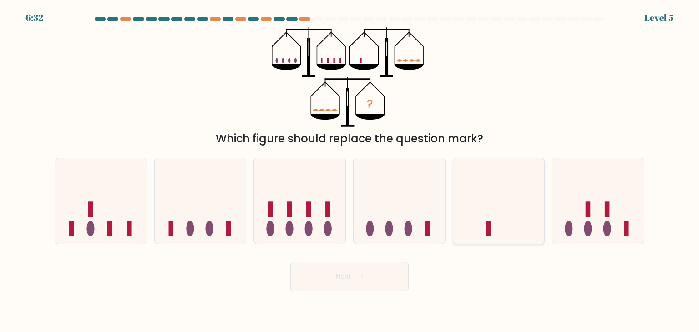
click at [496, 209] on icon at bounding box center [499, 201] width 92 height 76
click at [350, 171] on input "e." at bounding box center [350, 168] width 0 height 5
radio input "true"
click at [373, 276] on button "Next" at bounding box center [349, 276] width 118 height 29
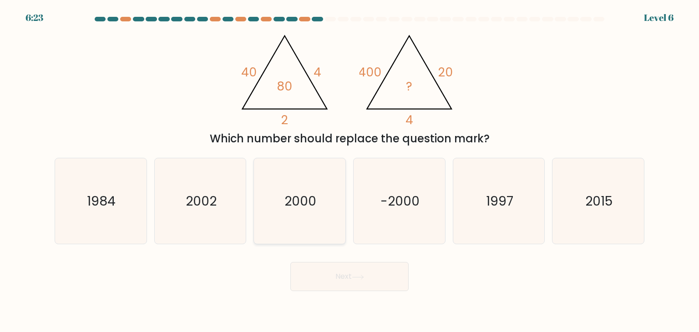
click at [299, 217] on icon "2000" at bounding box center [300, 201] width 86 height 86
click at [350, 171] on input "c. 2000" at bounding box center [350, 168] width 0 height 5
radio input "true"
click at [338, 281] on button "Next" at bounding box center [349, 276] width 118 height 29
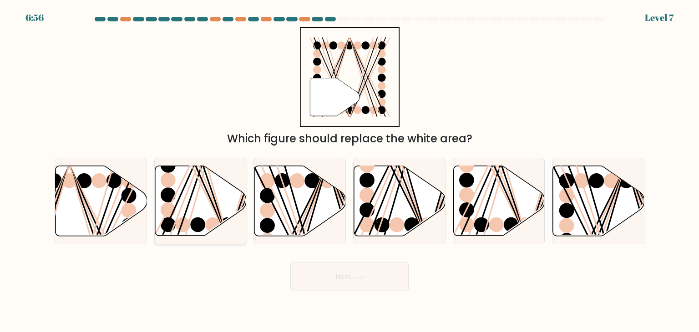
click at [192, 188] on icon at bounding box center [201, 201] width 92 height 70
click at [350, 171] on input "b." at bounding box center [350, 168] width 0 height 5
radio input "true"
click at [354, 274] on button "Next" at bounding box center [349, 276] width 118 height 29
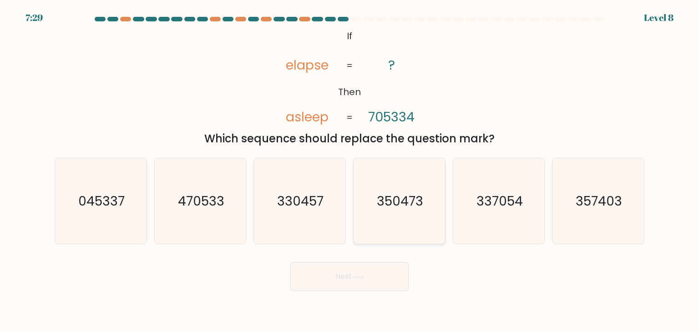
click at [390, 200] on text "350473" at bounding box center [400, 201] width 46 height 18
click at [350, 171] on input "d. 350473" at bounding box center [350, 168] width 0 height 5
radio input "true"
click at [595, 210] on text "357403" at bounding box center [599, 201] width 46 height 18
click at [350, 171] on input "f. 357403" at bounding box center [350, 168] width 0 height 5
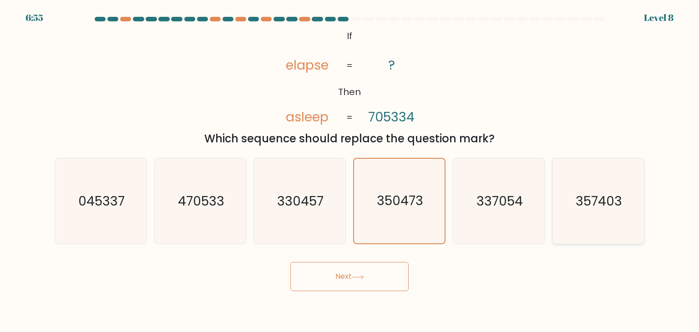
radio input "true"
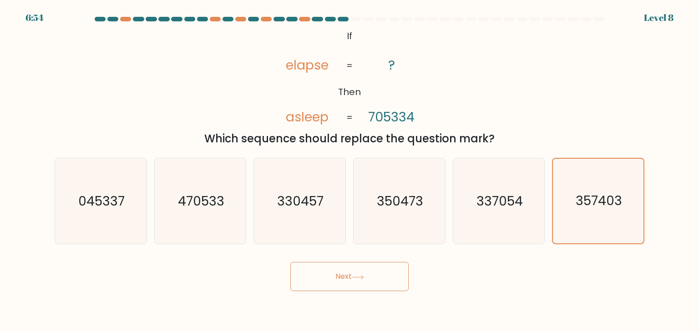
click at [347, 278] on button "Next" at bounding box center [349, 276] width 118 height 29
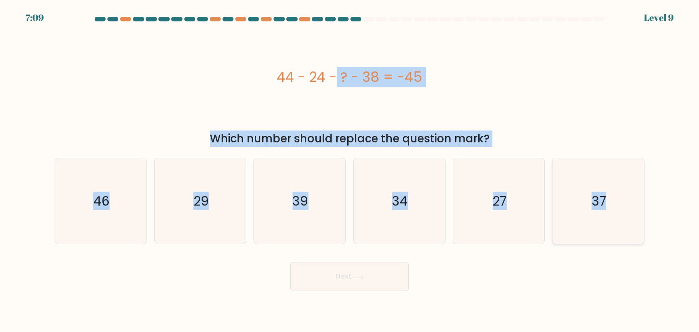
drag, startPoint x: 253, startPoint y: 48, endPoint x: 639, endPoint y: 208, distance: 418.0
click at [639, 208] on form "a." at bounding box center [349, 154] width 699 height 275
copy form "44 - 24 - ? - 38 = -45 Which number should replace the question mark? a. 46 b. …"
click at [171, 105] on div "44 - 24 - ? - 38 = -45" at bounding box center [350, 77] width 590 height 100
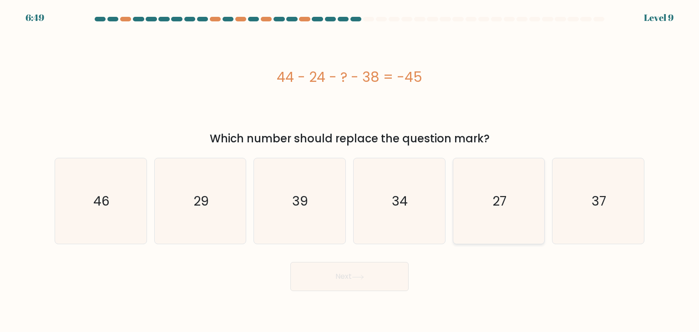
click at [514, 206] on icon "27" at bounding box center [499, 201] width 86 height 86
click at [350, 171] on input "e. 27" at bounding box center [350, 168] width 0 height 5
radio input "true"
click at [371, 266] on button "Next" at bounding box center [349, 276] width 118 height 29
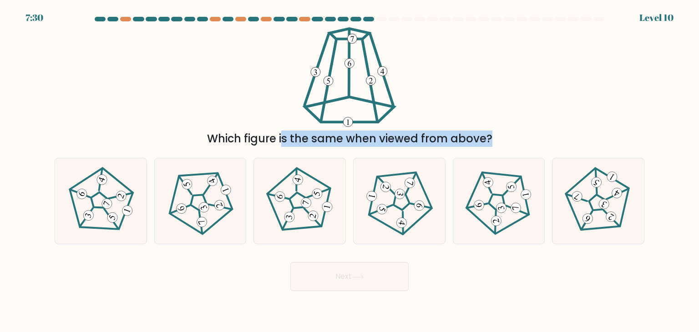
drag, startPoint x: 139, startPoint y: 37, endPoint x: 550, endPoint y: 176, distance: 433.2
click at [550, 176] on form at bounding box center [349, 154] width 699 height 275
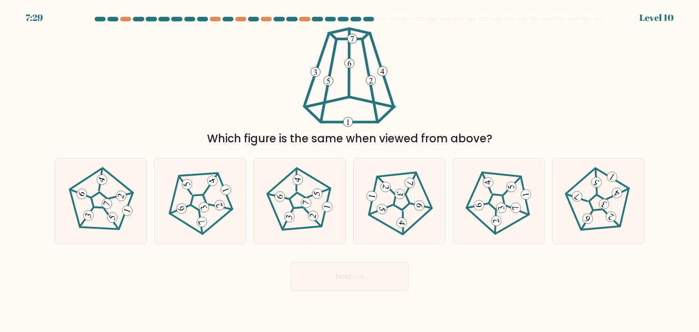
click at [525, 118] on div "Which figure is the same when viewed from above?" at bounding box center [349, 87] width 601 height 120
click at [107, 197] on icon at bounding box center [100, 201] width 69 height 69
click at [350, 171] on input "a." at bounding box center [350, 168] width 0 height 5
radio input "true"
click at [329, 276] on button "Next" at bounding box center [349, 276] width 118 height 29
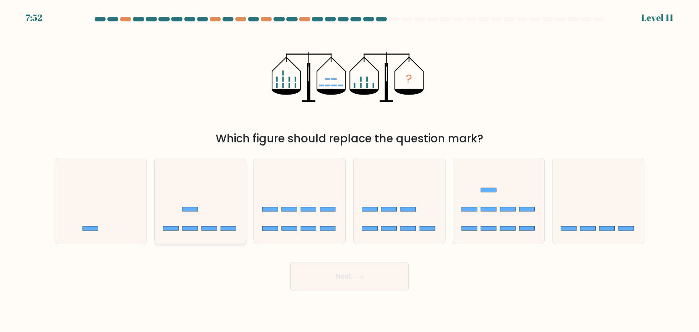
click at [211, 210] on icon at bounding box center [201, 201] width 92 height 76
click at [350, 171] on input "b." at bounding box center [350, 168] width 0 height 5
radio input "true"
click at [583, 225] on icon at bounding box center [599, 201] width 92 height 76
click at [350, 171] on input "f." at bounding box center [350, 168] width 0 height 5
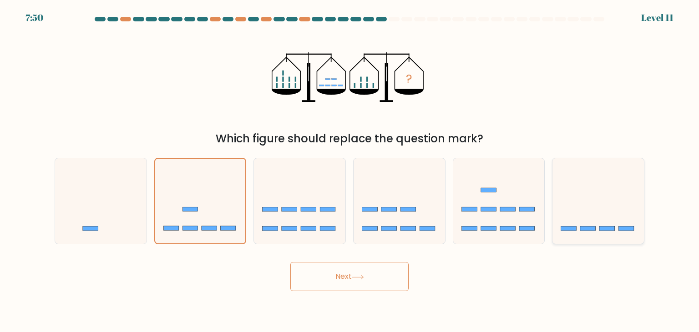
radio input "true"
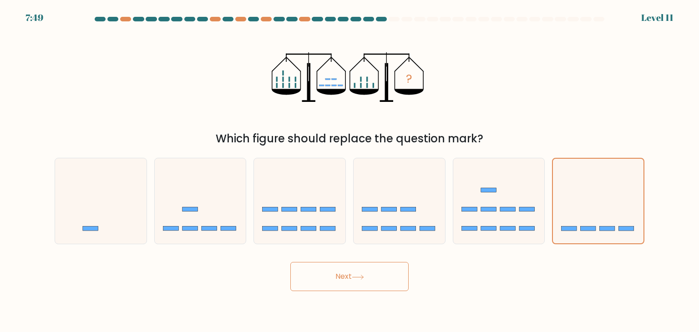
click at [336, 278] on button "Next" at bounding box center [349, 276] width 118 height 29
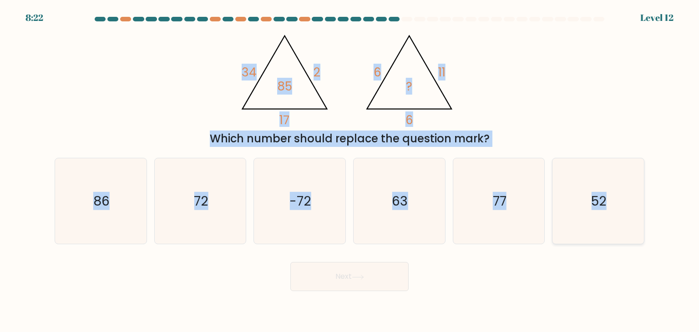
copy form "34 2 17 85 @import url('https://fonts.googleapis.com/css?family=Abril+Fatface:4…"
drag, startPoint x: 202, startPoint y: 37, endPoint x: 642, endPoint y: 228, distance: 479.4
click at [642, 228] on form at bounding box center [349, 154] width 699 height 275
click at [148, 69] on div "@import url('https://fonts.googleapis.com/css?family=Abril+Fatface:400,100,100i…" at bounding box center [349, 87] width 601 height 120
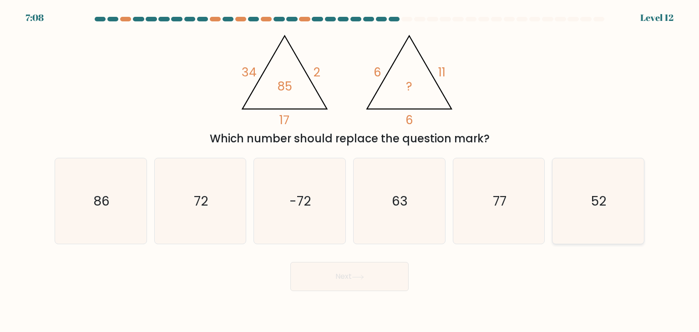
click at [630, 210] on icon "52" at bounding box center [598, 201] width 86 height 86
click at [350, 171] on input "f. 52" at bounding box center [350, 168] width 0 height 5
radio input "true"
click at [382, 285] on button "Next" at bounding box center [349, 276] width 118 height 29
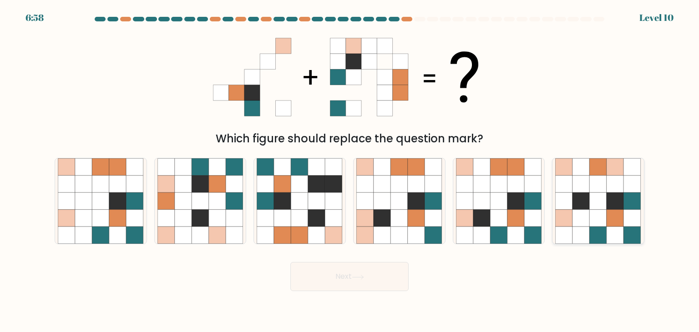
click at [621, 235] on icon at bounding box center [615, 235] width 17 height 17
click at [350, 171] on input "f." at bounding box center [350, 168] width 0 height 5
radio input "true"
click at [341, 279] on button "Next" at bounding box center [349, 276] width 118 height 29
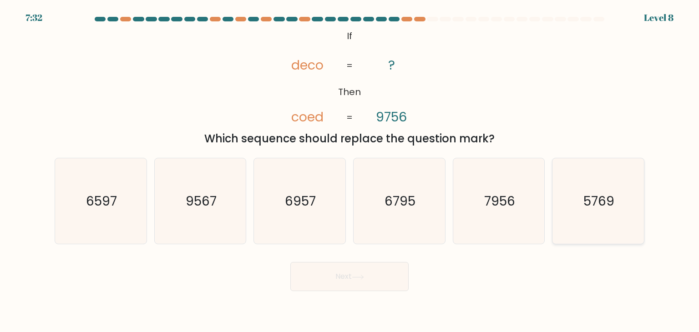
click at [595, 205] on text "5769" at bounding box center [599, 201] width 31 height 18
click at [350, 171] on input "f. 5769" at bounding box center [350, 168] width 0 height 5
radio input "true"
click at [309, 188] on icon "6957" at bounding box center [300, 201] width 86 height 86
click at [350, 171] on input "c. 6957" at bounding box center [350, 168] width 0 height 5
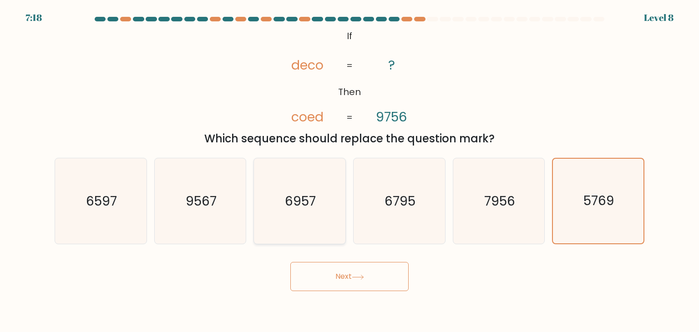
radio input "true"
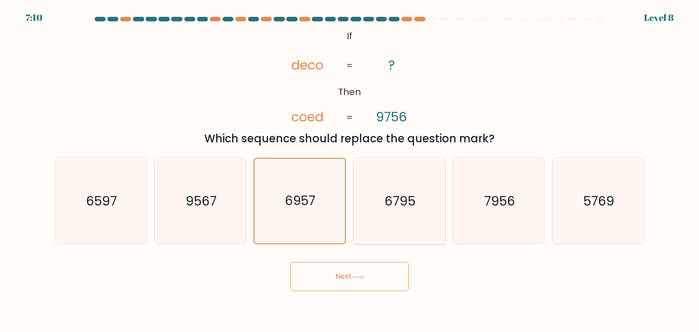
click at [387, 209] on text "6795" at bounding box center [400, 201] width 31 height 18
click at [350, 171] on input "d. 6795" at bounding box center [350, 168] width 0 height 5
radio input "true"
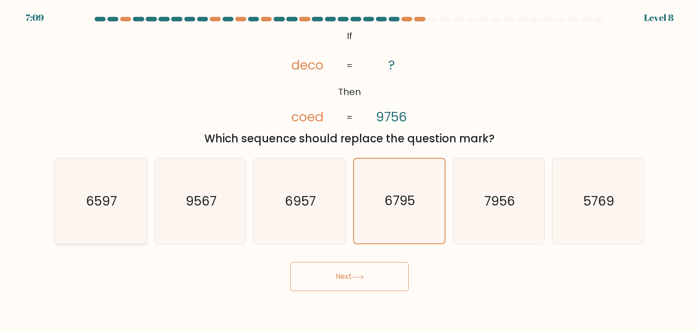
click at [122, 199] on icon "6597" at bounding box center [101, 201] width 86 height 86
click at [350, 171] on input "a. 6597" at bounding box center [350, 168] width 0 height 5
radio input "true"
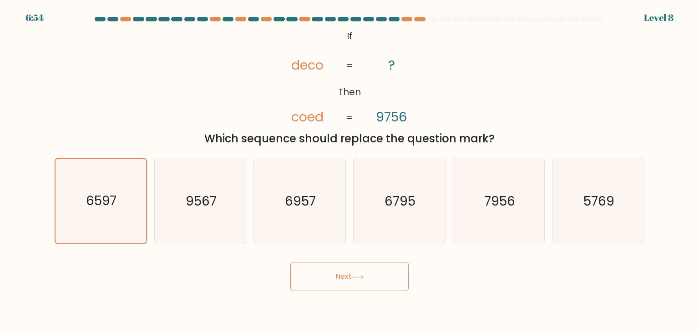
click at [360, 284] on button "Next" at bounding box center [349, 276] width 118 height 29
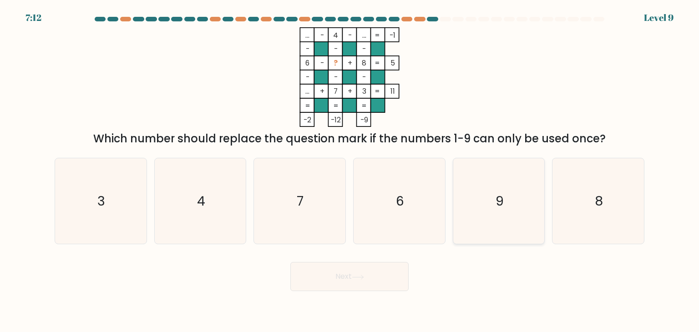
click at [495, 201] on icon "9" at bounding box center [499, 201] width 86 height 86
click at [350, 171] on input "e. 9" at bounding box center [350, 168] width 0 height 5
radio input "true"
click at [383, 278] on button "Next" at bounding box center [349, 276] width 118 height 29
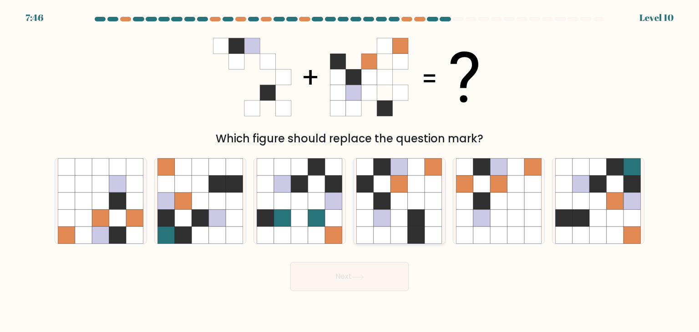
click at [389, 194] on icon at bounding box center [382, 201] width 17 height 17
click at [350, 171] on input "d." at bounding box center [350, 168] width 0 height 5
radio input "true"
click at [374, 277] on button "Next" at bounding box center [349, 276] width 118 height 29
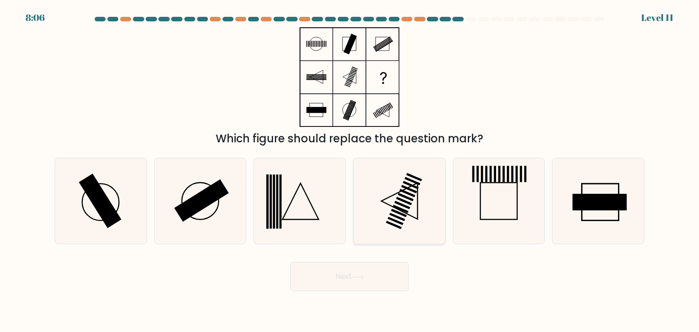
click at [385, 211] on icon at bounding box center [399, 201] width 86 height 86
click at [350, 171] on input "d." at bounding box center [350, 168] width 0 height 5
radio input "true"
click at [508, 199] on icon at bounding box center [499, 201] width 86 height 86
click at [350, 171] on input "e." at bounding box center [350, 168] width 0 height 5
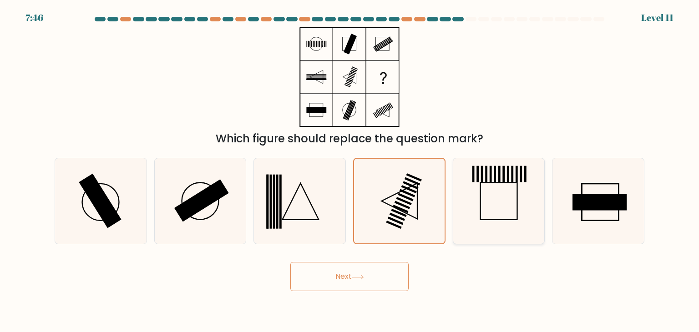
radio input "true"
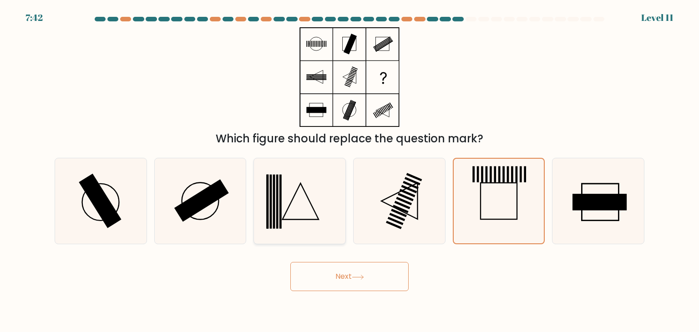
click at [298, 201] on icon at bounding box center [300, 201] width 86 height 86
click at [350, 171] on input "c." at bounding box center [350, 168] width 0 height 5
radio input "true"
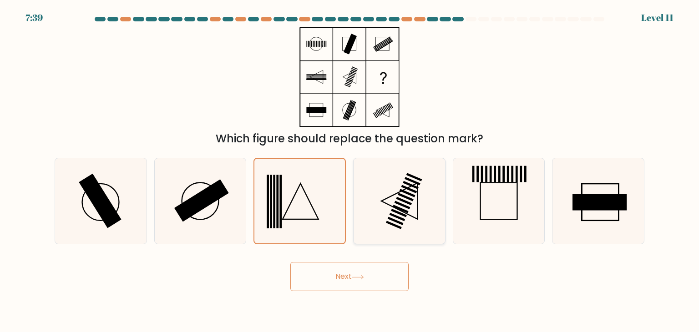
click at [426, 202] on icon at bounding box center [399, 201] width 86 height 86
click at [350, 171] on input "d." at bounding box center [350, 168] width 0 height 5
radio input "true"
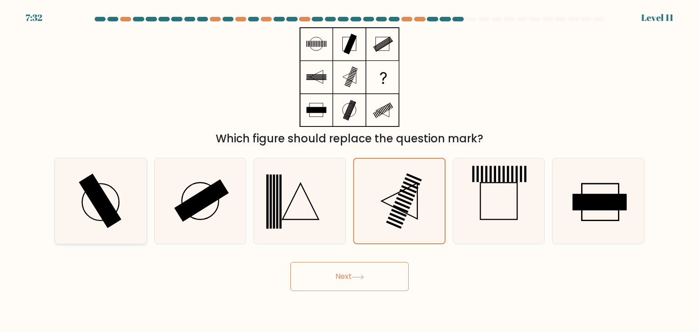
click at [135, 209] on icon at bounding box center [101, 201] width 86 height 86
click at [350, 171] on input "a." at bounding box center [350, 168] width 0 height 5
radio input "true"
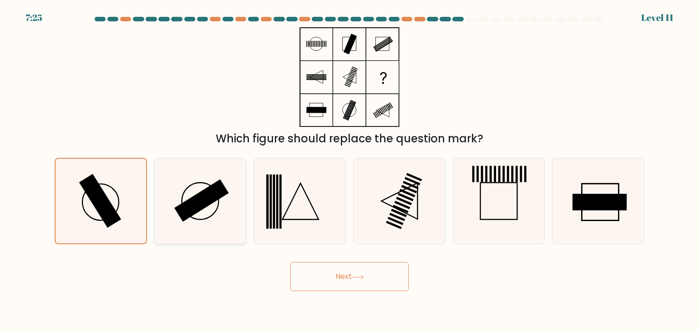
click at [193, 206] on rect at bounding box center [201, 200] width 55 height 43
click at [350, 171] on input "b." at bounding box center [350, 168] width 0 height 5
radio input "true"
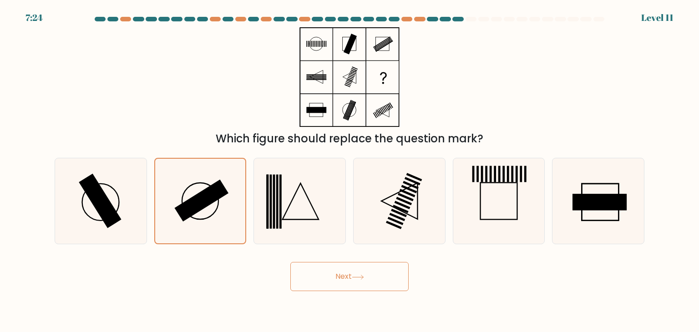
click at [384, 288] on button "Next" at bounding box center [349, 276] width 118 height 29
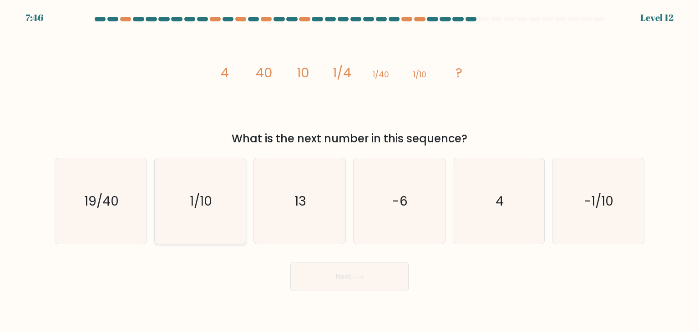
click at [198, 195] on text "1/10" at bounding box center [201, 201] width 22 height 18
click at [350, 171] on input "b. 1/10" at bounding box center [350, 168] width 0 height 5
radio input "true"
click at [367, 278] on button "Next" at bounding box center [349, 276] width 118 height 29
click at [370, 285] on button "Next" at bounding box center [349, 276] width 118 height 29
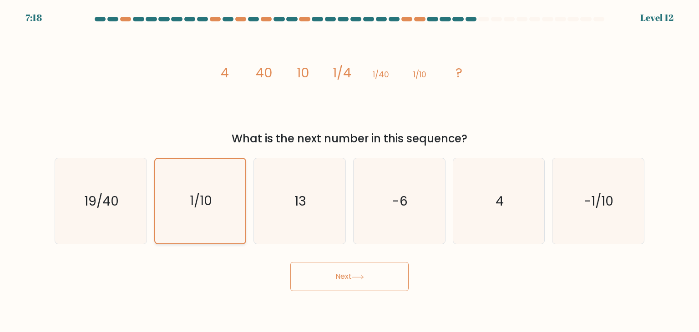
click at [217, 214] on icon "1/10" at bounding box center [200, 201] width 85 height 85
click at [350, 171] on input "b. 1/10" at bounding box center [350, 168] width 0 height 5
click at [328, 275] on button "Next" at bounding box center [349, 276] width 118 height 29
click at [364, 275] on icon at bounding box center [358, 277] width 12 height 5
click at [282, 204] on icon "13" at bounding box center [300, 201] width 86 height 86
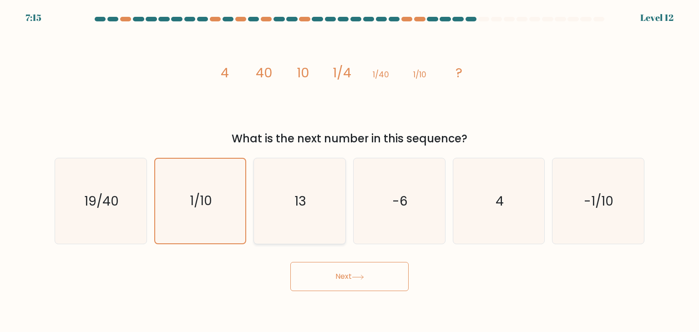
click at [350, 171] on input "c. 13" at bounding box center [350, 168] width 0 height 5
radio input "true"
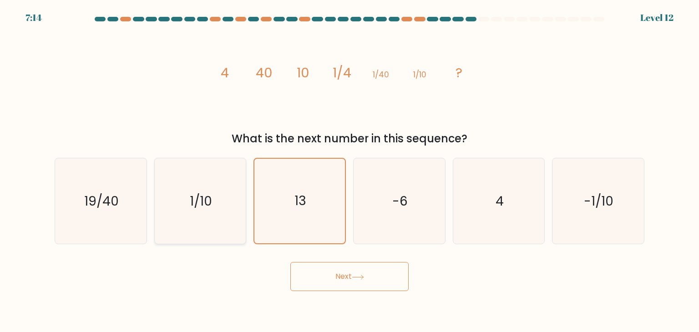
click at [240, 204] on icon "1/10" at bounding box center [201, 201] width 86 height 86
click at [350, 171] on input "b. 1/10" at bounding box center [350, 168] width 0 height 5
radio input "true"
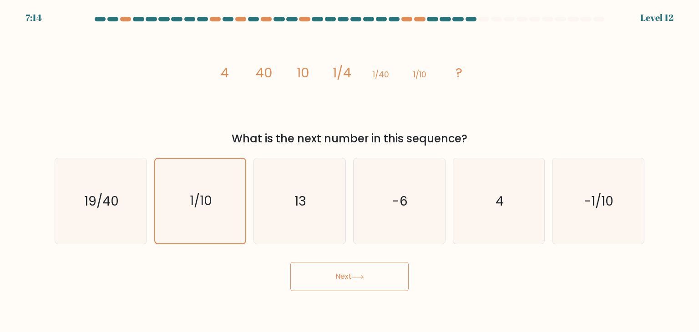
click at [346, 283] on button "Next" at bounding box center [349, 276] width 118 height 29
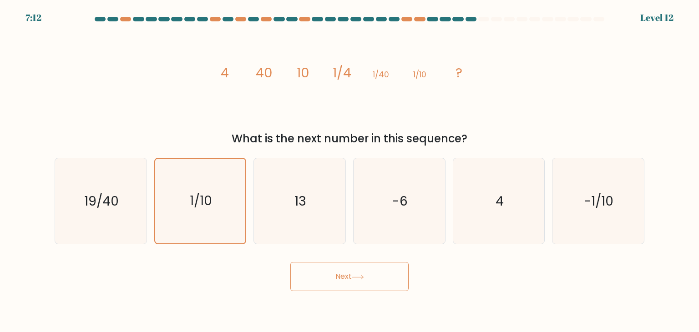
click at [346, 283] on button "Next" at bounding box center [349, 276] width 118 height 29
click at [548, 191] on div "e. 4" at bounding box center [499, 201] width 100 height 87
click at [585, 194] on text "-1/10" at bounding box center [600, 201] width 30 height 18
click at [350, 171] on input "f. -1/10" at bounding box center [350, 168] width 0 height 5
radio input "true"
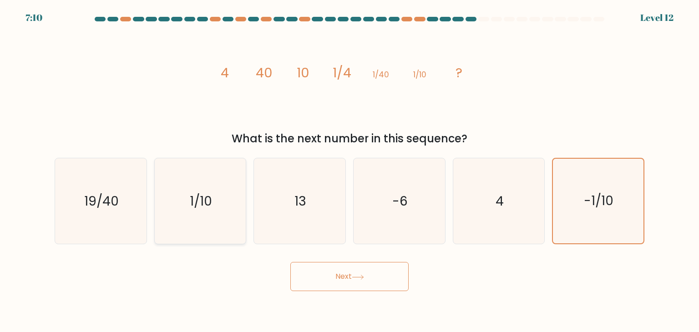
click at [237, 201] on icon "1/10" at bounding box center [201, 201] width 86 height 86
click at [350, 171] on input "b. 1/10" at bounding box center [350, 168] width 0 height 5
radio input "true"
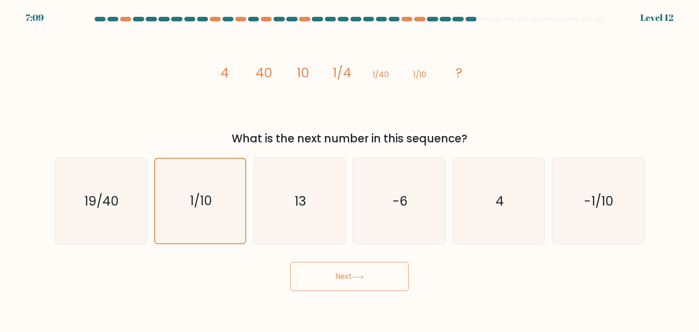
click at [369, 272] on button "Next" at bounding box center [349, 276] width 118 height 29
click at [616, 210] on icon "-1/10" at bounding box center [598, 201] width 86 height 86
click at [350, 171] on input "f. -1/10" at bounding box center [350, 168] width 0 height 5
radio input "true"
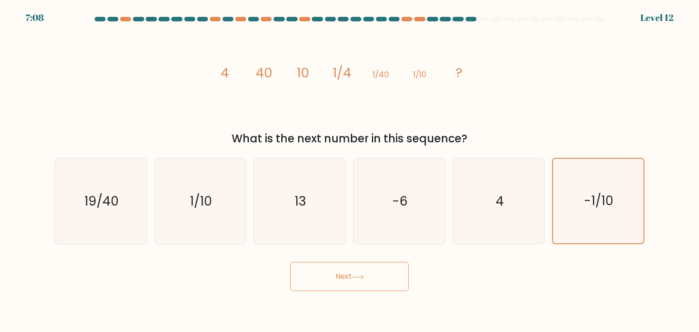
click at [391, 288] on button "Next" at bounding box center [349, 276] width 118 height 29
click at [467, 80] on icon "image/svg+xml 4 40 10 1/4 1/40 1/10 ?" at bounding box center [349, 77] width 273 height 100
click at [468, 80] on icon "image/svg+xml 4 40 10 1/4 1/40 1/10 ?" at bounding box center [349, 77] width 273 height 100
click at [290, 138] on div "What is the next number in this sequence?" at bounding box center [349, 139] width 579 height 16
click at [282, 196] on icon "13" at bounding box center [300, 201] width 86 height 86
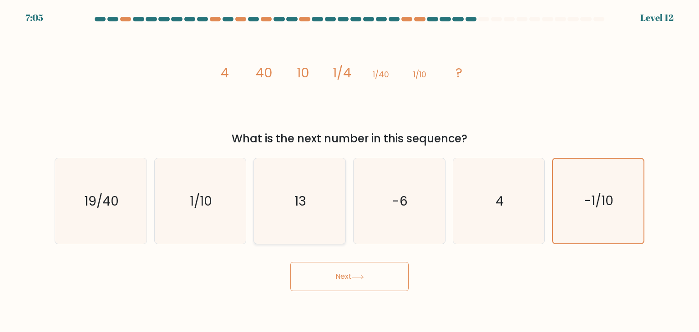
click at [350, 171] on input "c. 13" at bounding box center [350, 168] width 0 height 5
radio input "true"
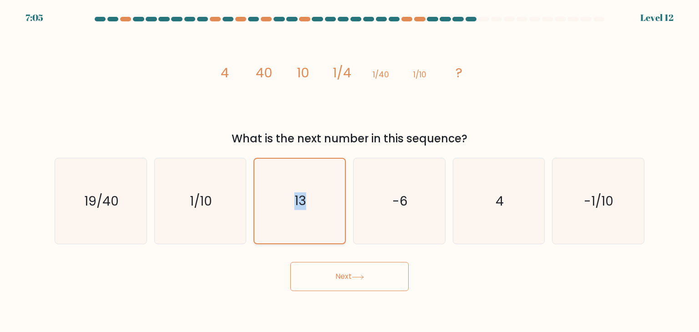
click at [282, 196] on icon "13" at bounding box center [299, 201] width 85 height 85
click at [350, 171] on input "c. 13" at bounding box center [350, 168] width 0 height 5
click at [282, 197] on icon "13" at bounding box center [299, 201] width 85 height 85
click at [350, 171] on input "c. 13" at bounding box center [350, 168] width 0 height 5
click at [368, 202] on icon "-6" at bounding box center [399, 201] width 86 height 86
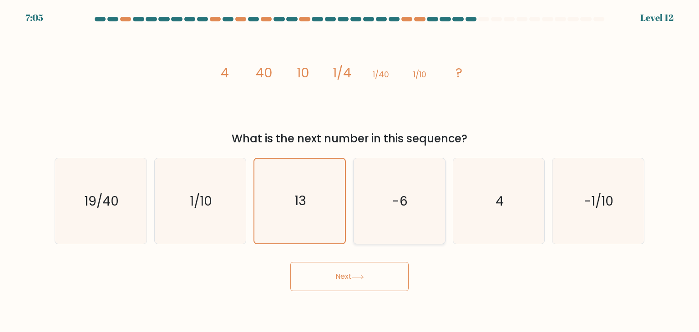
click at [350, 171] on input "d. -6" at bounding box center [350, 168] width 0 height 5
radio input "true"
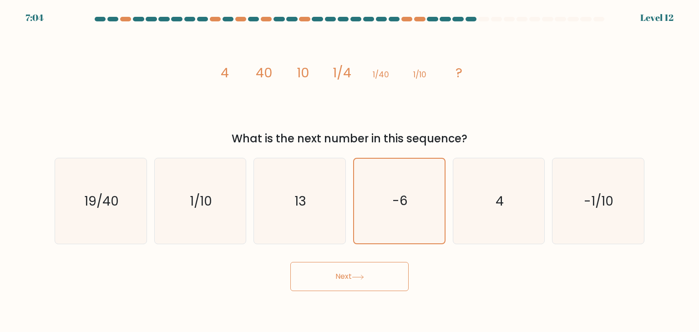
click at [381, 274] on button "Next" at bounding box center [349, 276] width 118 height 29
click at [473, 199] on icon "4" at bounding box center [499, 201] width 86 height 86
click at [350, 171] on input "e. 4" at bounding box center [350, 168] width 0 height 5
radio input "true"
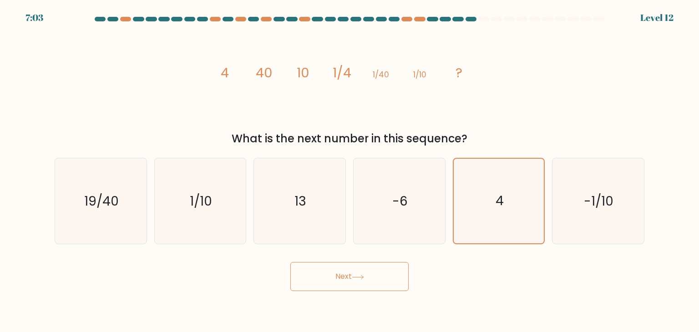
click at [377, 269] on button "Next" at bounding box center [349, 276] width 118 height 29
click at [579, 204] on icon "-1/10" at bounding box center [598, 201] width 86 height 86
click at [350, 171] on input "f. -1/10" at bounding box center [350, 168] width 0 height 5
radio input "true"
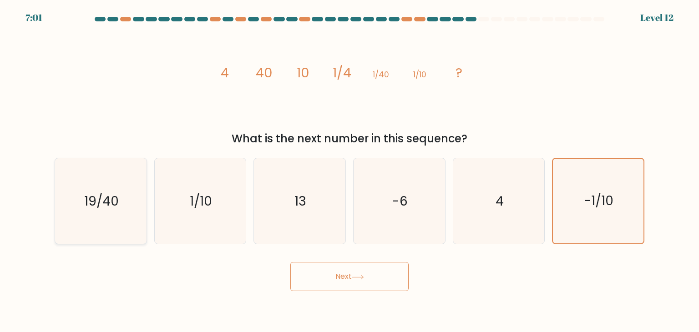
click at [106, 189] on icon "19/40" at bounding box center [101, 201] width 86 height 86
click at [350, 171] on input "a. 19/40" at bounding box center [350, 168] width 0 height 5
radio input "true"
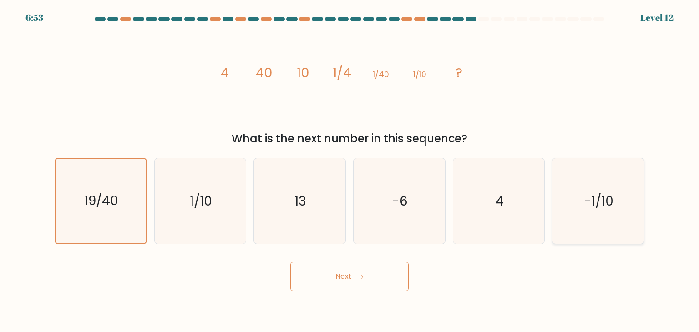
click at [614, 222] on icon "-1/10" at bounding box center [598, 201] width 86 height 86
click at [350, 171] on input "f. -1/10" at bounding box center [350, 168] width 0 height 5
radio input "true"
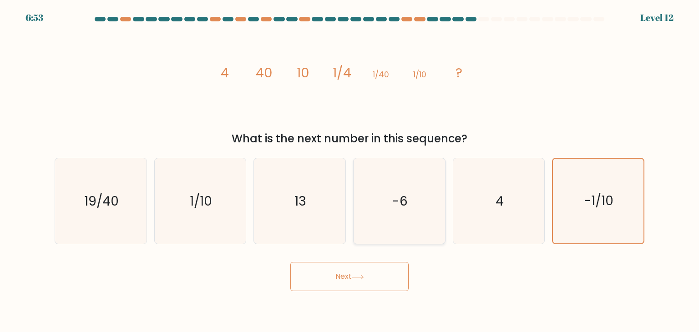
click at [400, 217] on icon "-6" at bounding box center [399, 201] width 86 height 86
click at [350, 171] on input "d. -6" at bounding box center [350, 168] width 0 height 5
radio input "true"
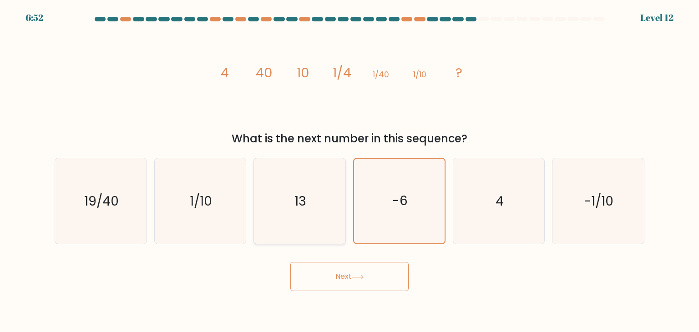
click at [308, 217] on icon "13" at bounding box center [300, 201] width 86 height 86
click at [350, 171] on input "c. 13" at bounding box center [350, 168] width 0 height 5
radio input "true"
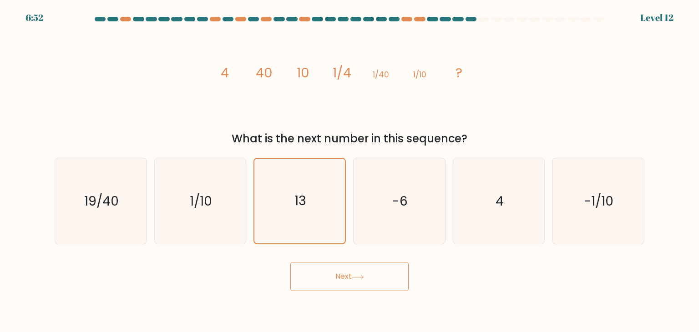
click at [333, 279] on button "Next" at bounding box center [349, 276] width 118 height 29
click at [414, 224] on icon "-6" at bounding box center [399, 201] width 86 height 86
click at [350, 171] on input "d. -6" at bounding box center [350, 168] width 0 height 5
radio input "true"
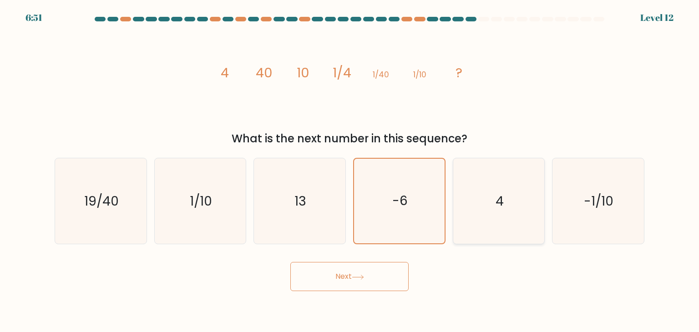
drag, startPoint x: 499, startPoint y: 229, endPoint x: 475, endPoint y: 243, distance: 27.1
click at [499, 229] on icon "4" at bounding box center [499, 201] width 86 height 86
click at [350, 171] on input "e. 4" at bounding box center [350, 168] width 0 height 5
radio input "true"
click at [410, 198] on icon "-6" at bounding box center [399, 201] width 86 height 86
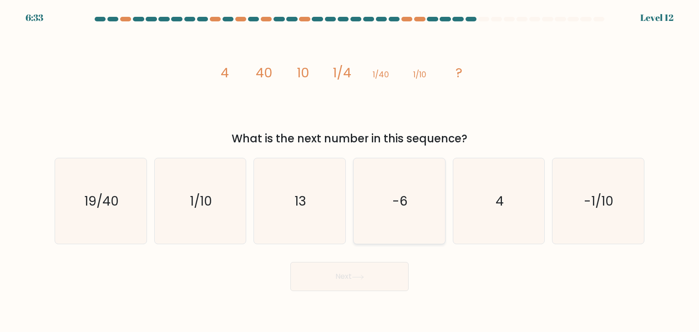
click at [350, 171] on input "d. -6" at bounding box center [350, 168] width 0 height 5
radio input "true"
click at [519, 216] on icon "4" at bounding box center [499, 201] width 86 height 86
click at [350, 171] on input "e. 4" at bounding box center [350, 168] width 0 height 5
radio input "true"
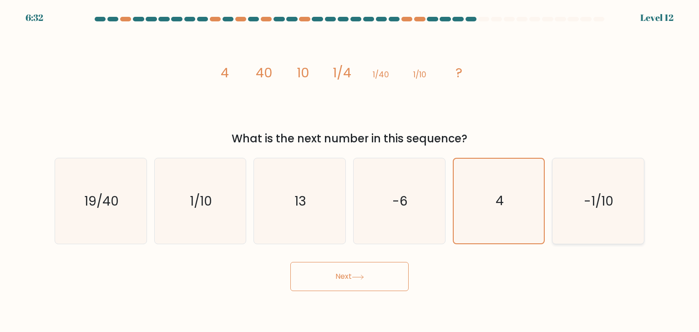
click at [590, 205] on text "-1/10" at bounding box center [600, 201] width 30 height 18
click at [350, 171] on input "f. -1/10" at bounding box center [350, 168] width 0 height 5
radio input "true"
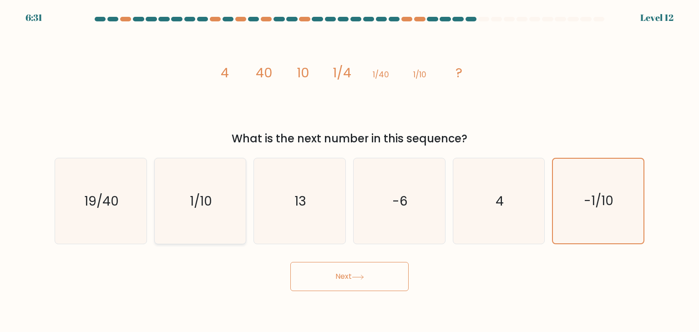
drag, startPoint x: 219, startPoint y: 205, endPoint x: 223, endPoint y: 212, distance: 8.4
click at [219, 205] on icon "1/10" at bounding box center [201, 201] width 86 height 86
click at [350, 171] on input "b. 1/10" at bounding box center [350, 168] width 0 height 5
radio input "true"
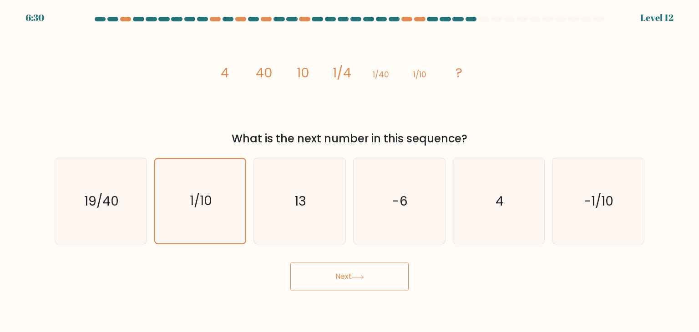
click at [342, 279] on button "Next" at bounding box center [349, 276] width 118 height 29
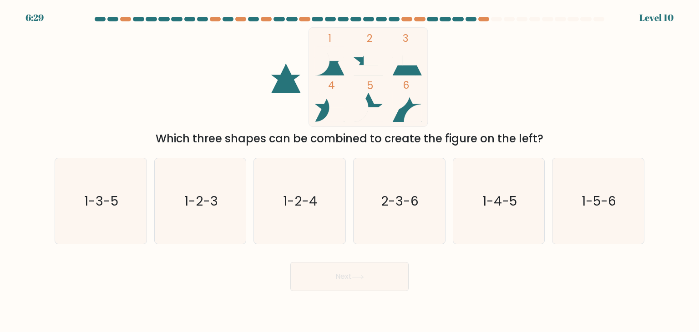
click at [342, 279] on button "Next" at bounding box center [349, 276] width 118 height 29
click at [545, 299] on body "7:13 Level 10" at bounding box center [349, 166] width 699 height 332
click at [217, 212] on icon "1-2-3" at bounding box center [201, 201] width 86 height 86
click at [350, 171] on input "b. 1-2-3" at bounding box center [350, 168] width 0 height 5
radio input "true"
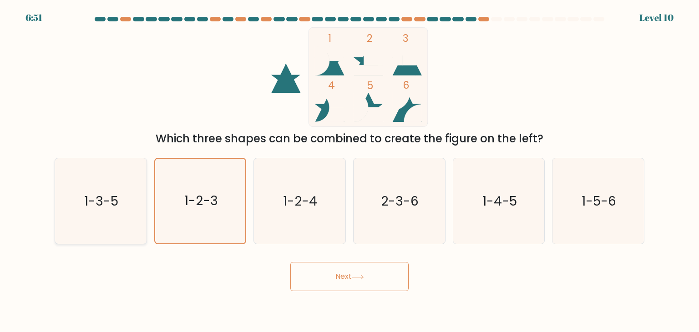
click at [109, 205] on text "1-3-5" at bounding box center [102, 201] width 34 height 18
click at [350, 171] on input "a. 1-3-5" at bounding box center [350, 168] width 0 height 5
radio input "true"
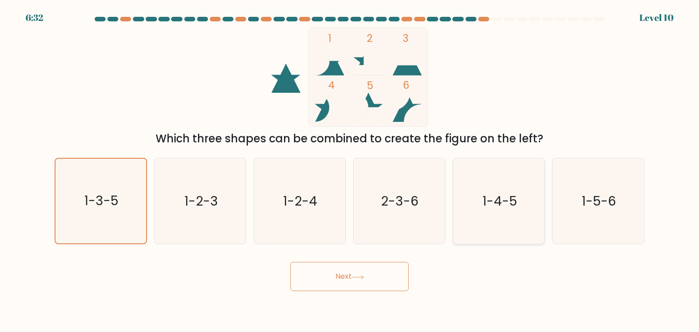
click at [507, 193] on text "1-4-5" at bounding box center [500, 201] width 35 height 18
click at [350, 171] on input "e. 1-4-5" at bounding box center [350, 168] width 0 height 5
radio input "true"
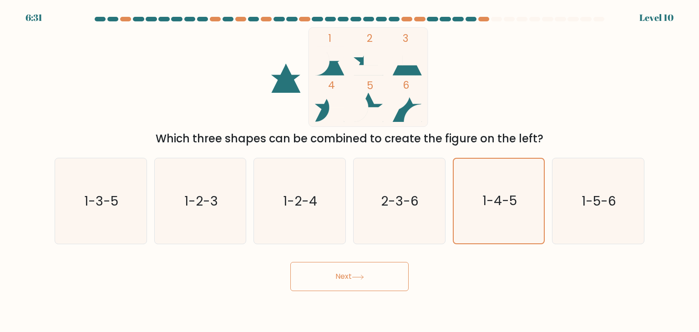
click at [363, 275] on icon at bounding box center [358, 277] width 12 height 5
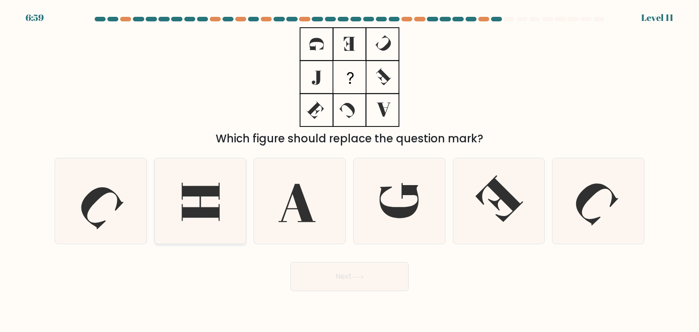
click at [225, 198] on icon at bounding box center [201, 201] width 86 height 86
click at [350, 171] on input "b." at bounding box center [350, 168] width 0 height 5
radio input "true"
click at [367, 274] on button "Next" at bounding box center [349, 276] width 118 height 29
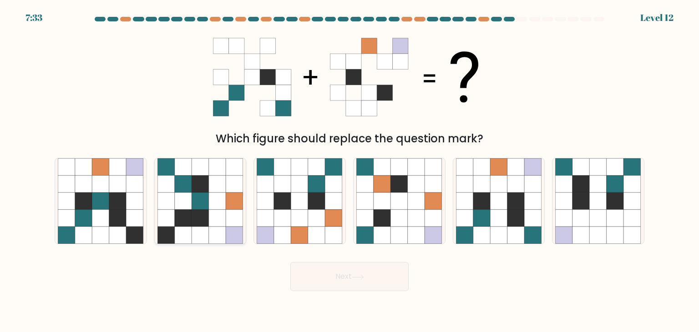
click at [221, 220] on icon at bounding box center [217, 218] width 17 height 17
click at [350, 171] on input "b." at bounding box center [350, 168] width 0 height 5
radio input "true"
click at [105, 210] on icon at bounding box center [100, 218] width 17 height 17
click at [350, 171] on input "a." at bounding box center [350, 168] width 0 height 5
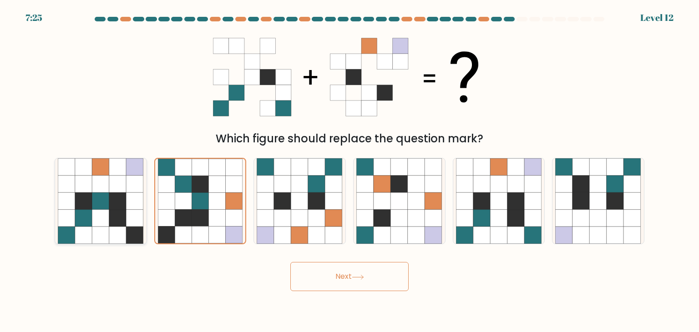
radio input "true"
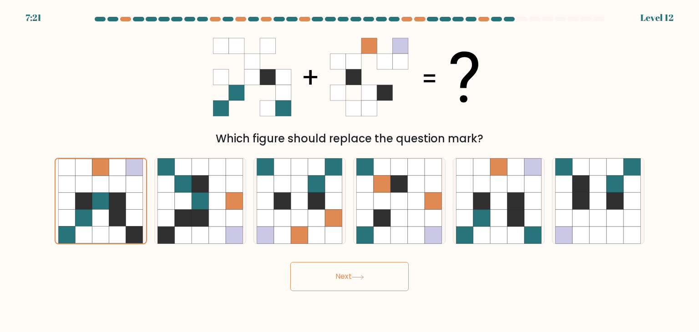
click at [338, 289] on button "Next" at bounding box center [349, 276] width 118 height 29
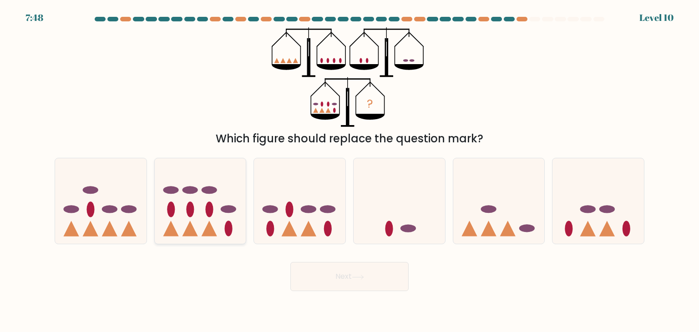
click at [209, 212] on ellipse at bounding box center [209, 209] width 8 height 15
click at [350, 171] on input "b." at bounding box center [350, 168] width 0 height 5
radio input "true"
click at [383, 281] on button "Next" at bounding box center [349, 276] width 118 height 29
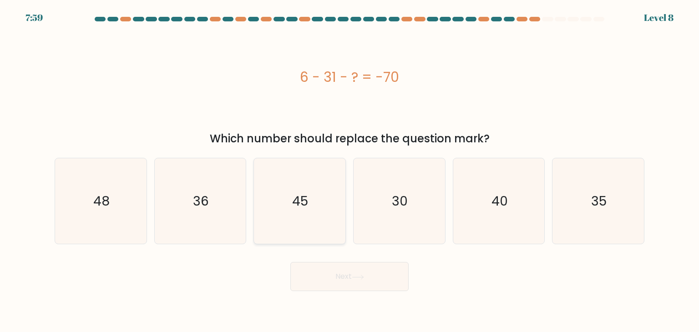
click at [320, 206] on icon "45" at bounding box center [300, 201] width 86 height 86
click at [350, 171] on input "c. 45" at bounding box center [350, 168] width 0 height 5
radio input "true"
click at [345, 283] on button "Next" at bounding box center [349, 276] width 118 height 29
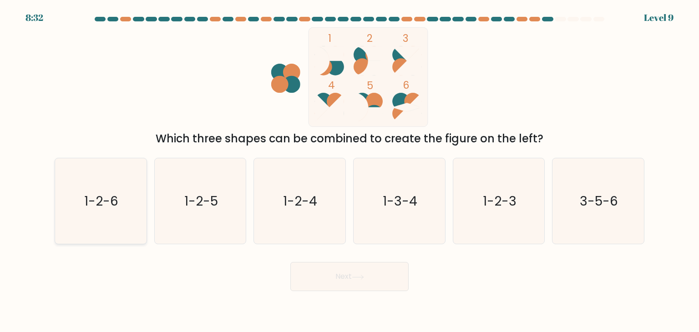
click at [103, 215] on icon "1-2-6" at bounding box center [101, 201] width 86 height 86
click at [350, 171] on input "a. 1-2-6" at bounding box center [350, 168] width 0 height 5
radio input "true"
click at [363, 272] on button "Next" at bounding box center [349, 276] width 118 height 29
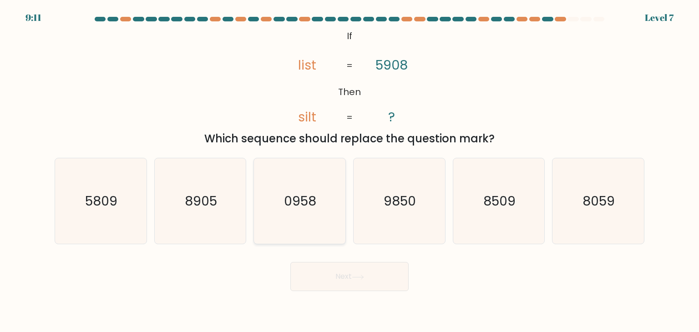
click at [322, 209] on icon "0958" at bounding box center [300, 201] width 86 height 86
click at [350, 171] on input "c. 0958" at bounding box center [350, 168] width 0 height 5
radio input "true"
click at [345, 275] on button "Next" at bounding box center [349, 276] width 118 height 29
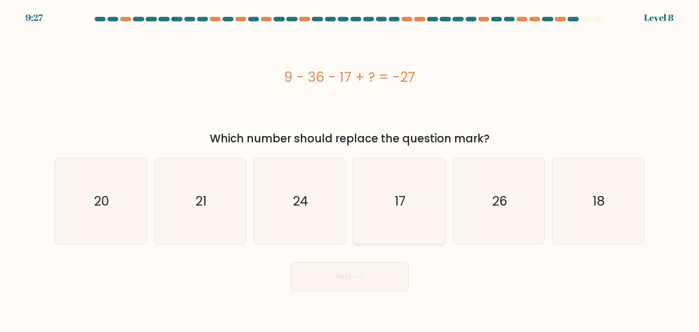
click at [383, 203] on icon "17" at bounding box center [399, 201] width 86 height 86
click at [350, 171] on input "d. 17" at bounding box center [350, 168] width 0 height 5
radio input "true"
click at [370, 279] on button "Next" at bounding box center [349, 276] width 118 height 29
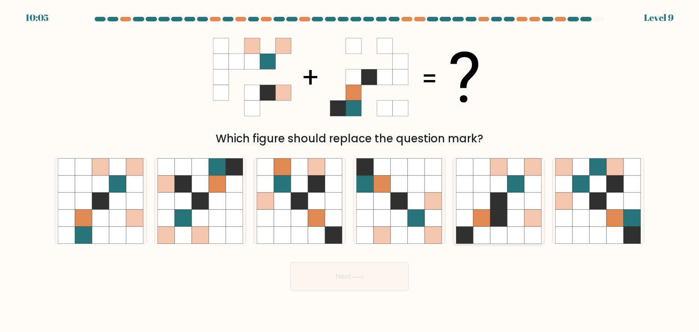
click at [504, 206] on icon at bounding box center [498, 201] width 17 height 17
click at [350, 171] on input "e." at bounding box center [350, 168] width 0 height 5
radio input "true"
click at [348, 282] on button "Next" at bounding box center [349, 276] width 118 height 29
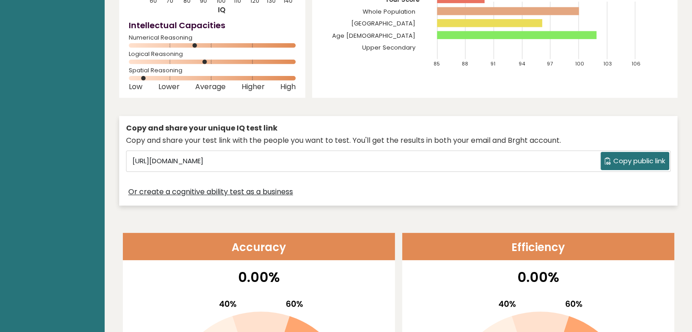
scroll to position [182, 0]
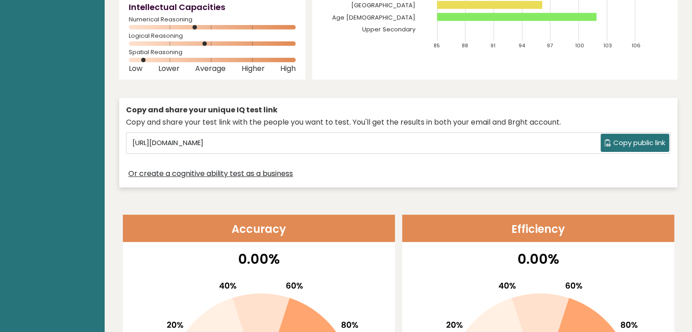
click at [627, 141] on span "Copy public link" at bounding box center [640, 143] width 52 height 10
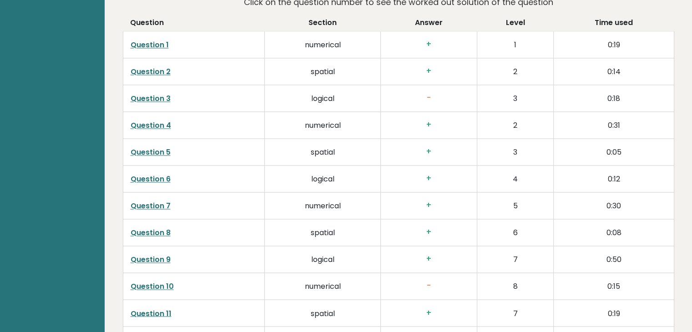
scroll to position [1426, 0]
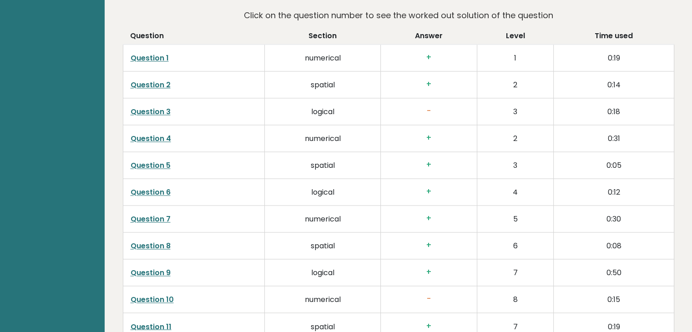
drag, startPoint x: 524, startPoint y: 138, endPoint x: 541, endPoint y: 138, distance: 16.8
click at [527, 138] on td "2" at bounding box center [515, 138] width 76 height 27
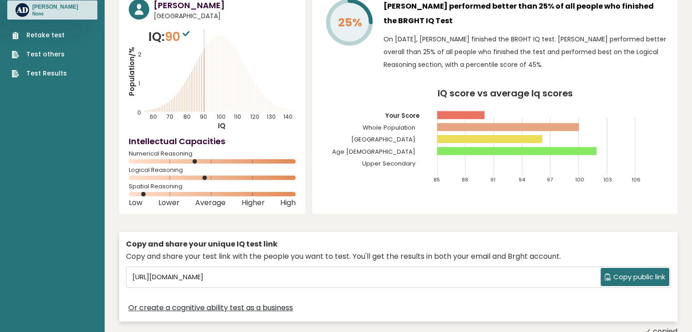
scroll to position [0, 0]
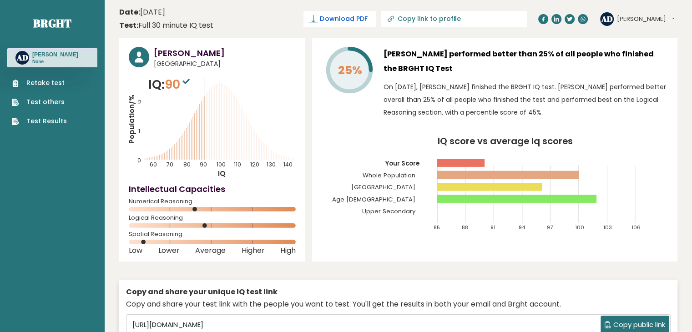
click at [367, 16] on span "Download PDF" at bounding box center [343, 19] width 47 height 10
click at [377, 19] on span "✓ Your PDF is downloaded..." at bounding box center [324, 19] width 103 height 16
click at [473, 20] on input "Copy link to profile" at bounding box center [459, 18] width 124 height 7
type input "[URL][DOMAIN_NAME][PERSON_NAME]"
click at [344, 17] on span "✓ Your PDF is downloaded..." at bounding box center [292, 19] width 103 height 16
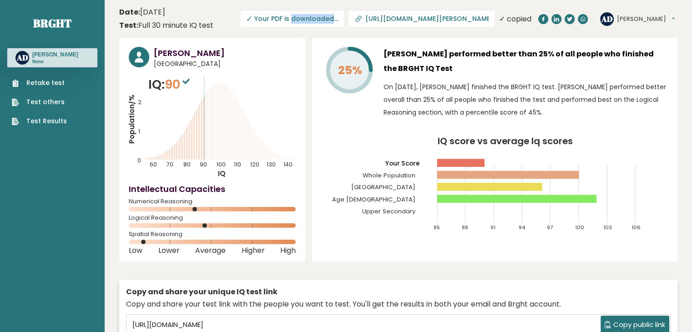
click at [344, 17] on span "✓ Your PDF is downloaded..." at bounding box center [292, 19] width 103 height 16
click at [344, 19] on span "✓ Your PDF is downloaded..." at bounding box center [292, 19] width 103 height 16
click at [342, 19] on span "✓ Your PDF is downloaded..." at bounding box center [292, 19] width 103 height 16
click at [363, 16] on span "Download PDF" at bounding box center [343, 19] width 47 height 10
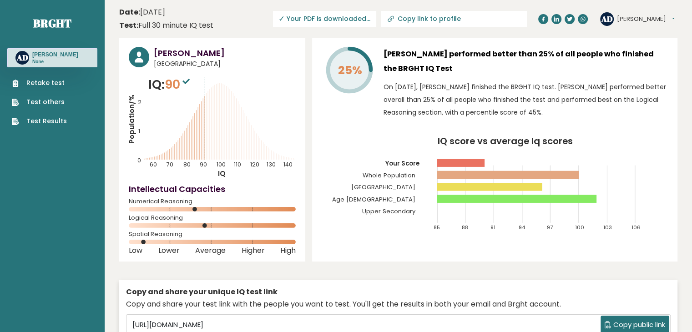
click at [455, 22] on input "Copy link to profile" at bounding box center [459, 18] width 124 height 7
type input "[URL][DOMAIN_NAME][PERSON_NAME]"
